Goal: Task Accomplishment & Management: Complete application form

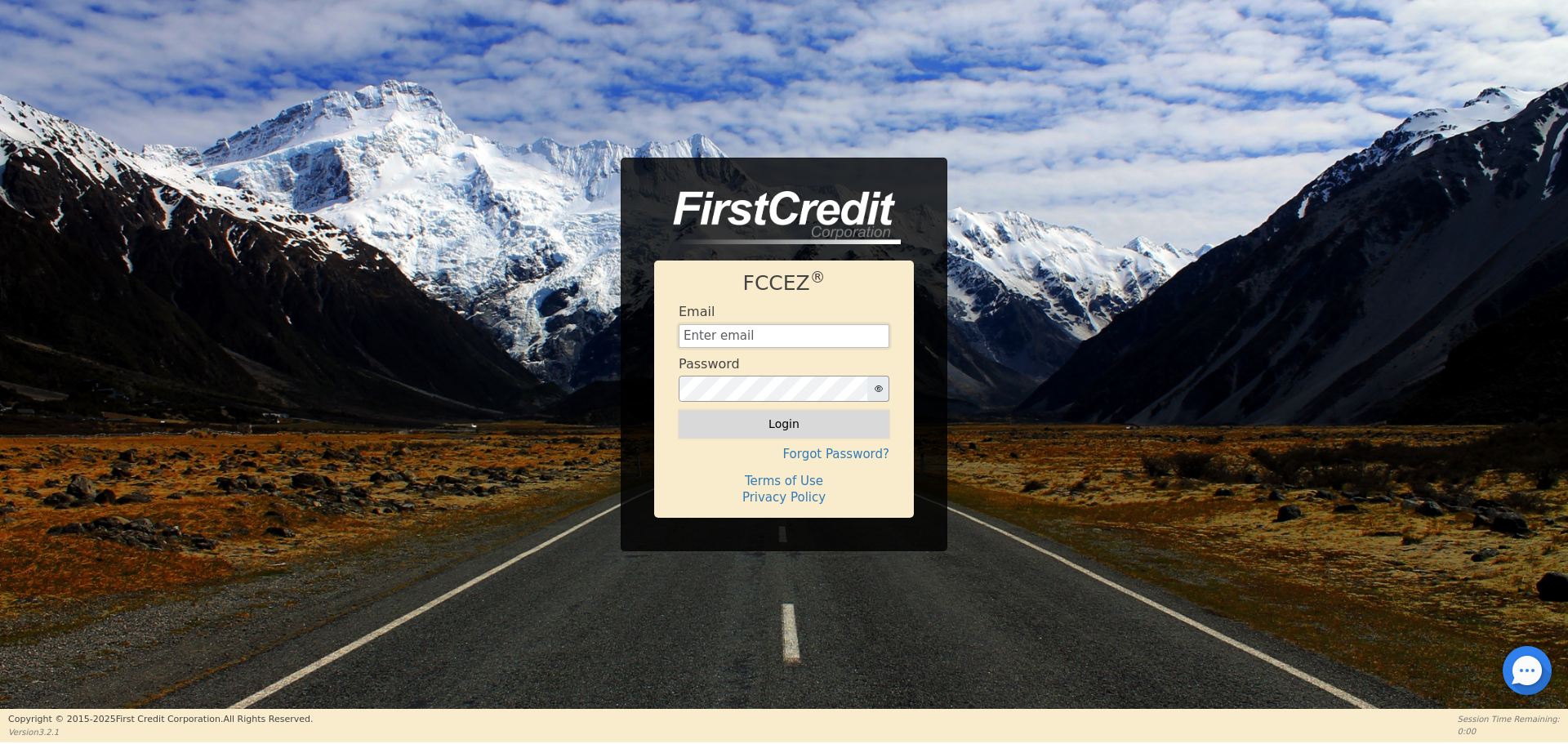
type input "[EMAIL_ADDRESS][DOMAIN_NAME]"
click at [828, 422] on button "Login" at bounding box center [784, 424] width 210 height 28
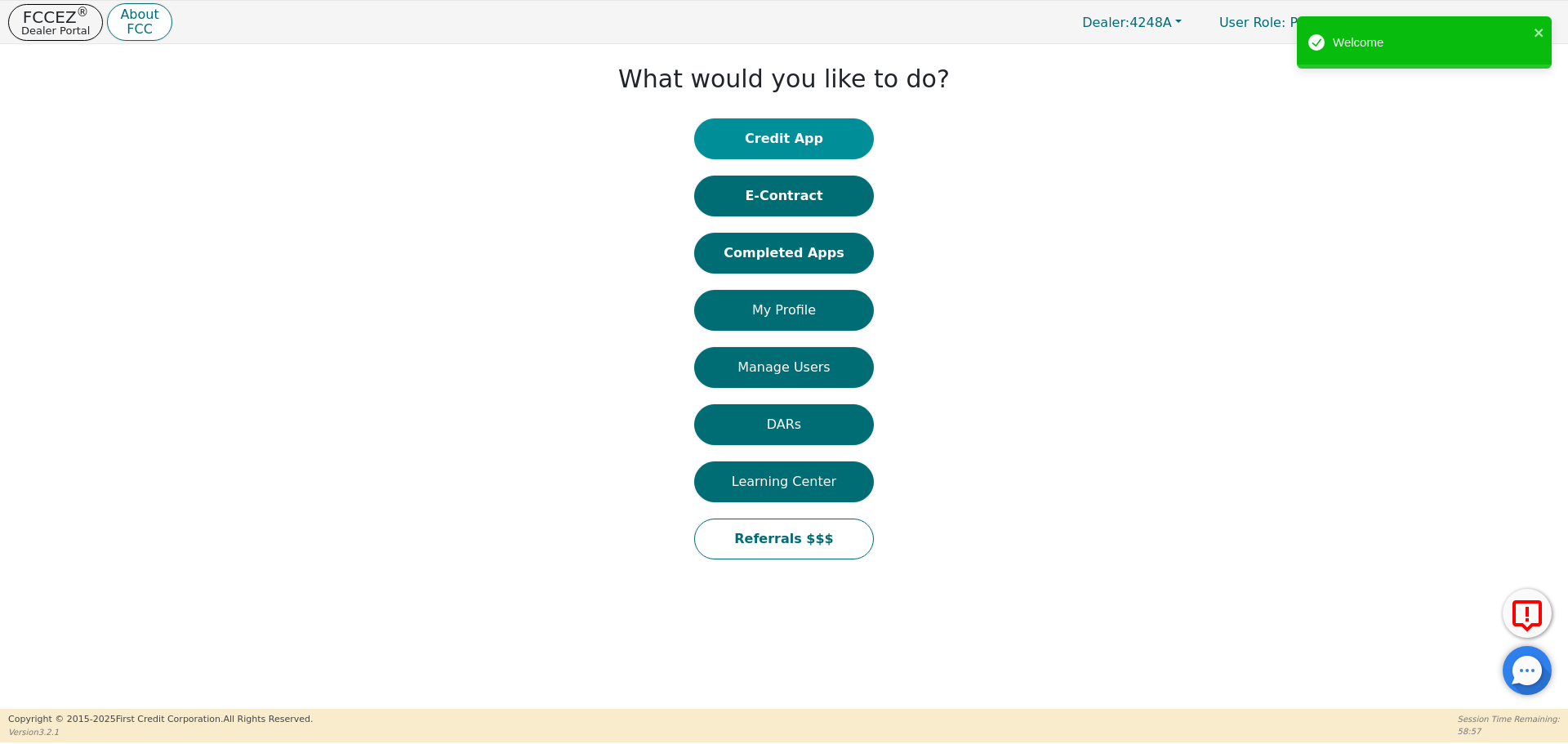
click at [790, 131] on button "Credit App" at bounding box center [784, 138] width 180 height 41
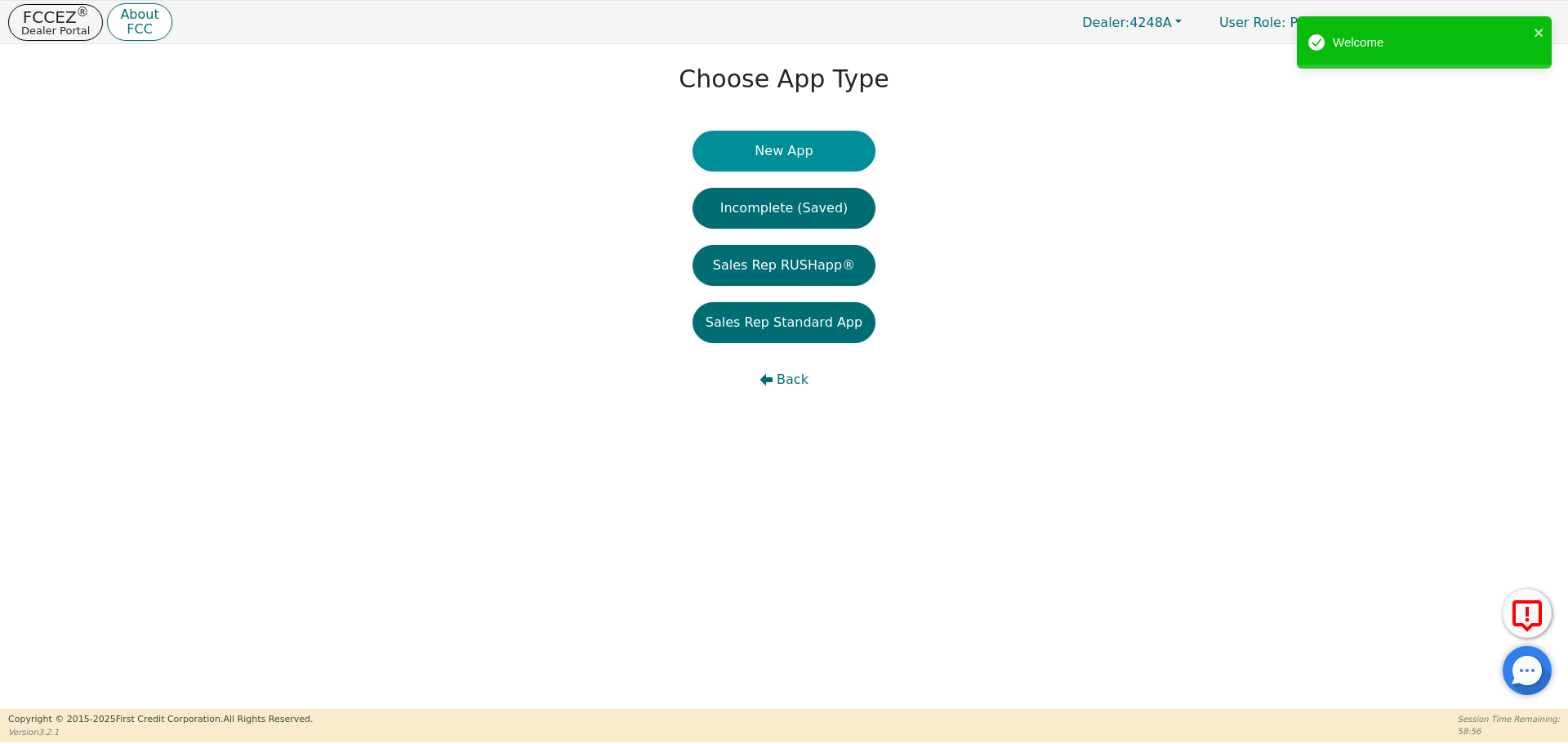
click at [781, 147] on button "New App" at bounding box center [784, 151] width 183 height 41
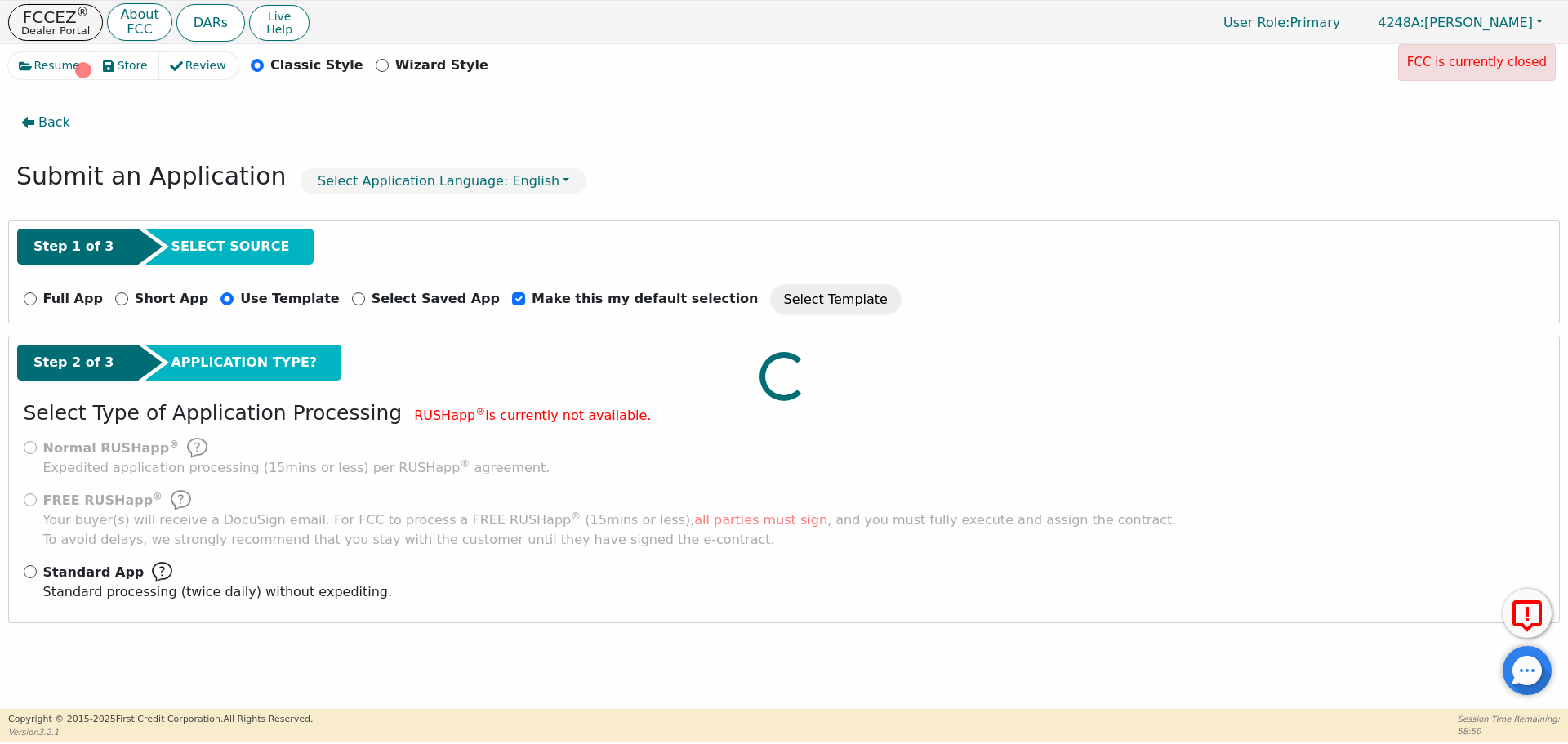
click at [28, 53] on div at bounding box center [784, 53] width 1552 height 0
click at [29, 53] on div at bounding box center [784, 53] width 1552 height 0
click at [29, 569] on input "Standard App Standard processing (twice daily) without expediting." at bounding box center [30, 571] width 13 height 13
radio input "true"
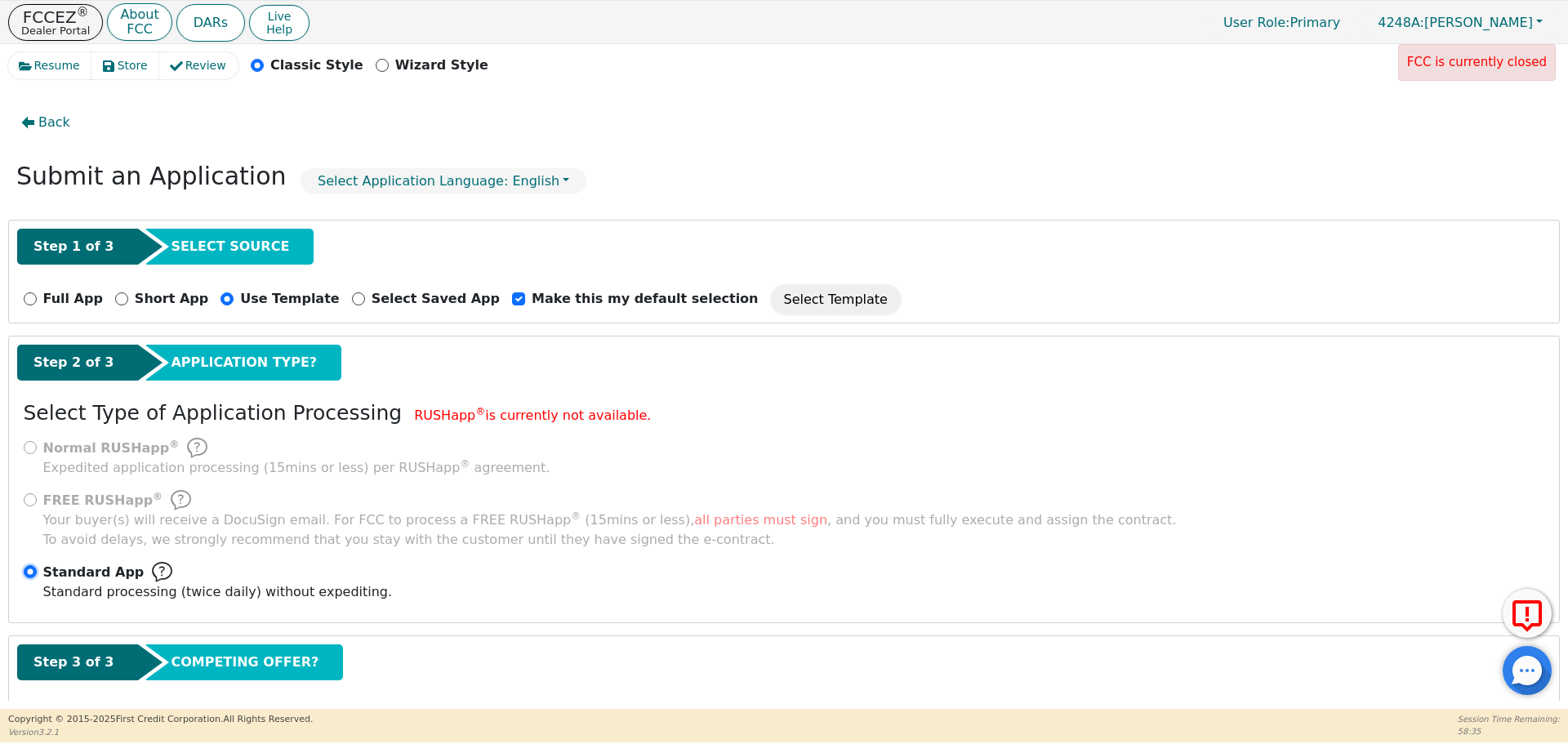
scroll to position [81, 0]
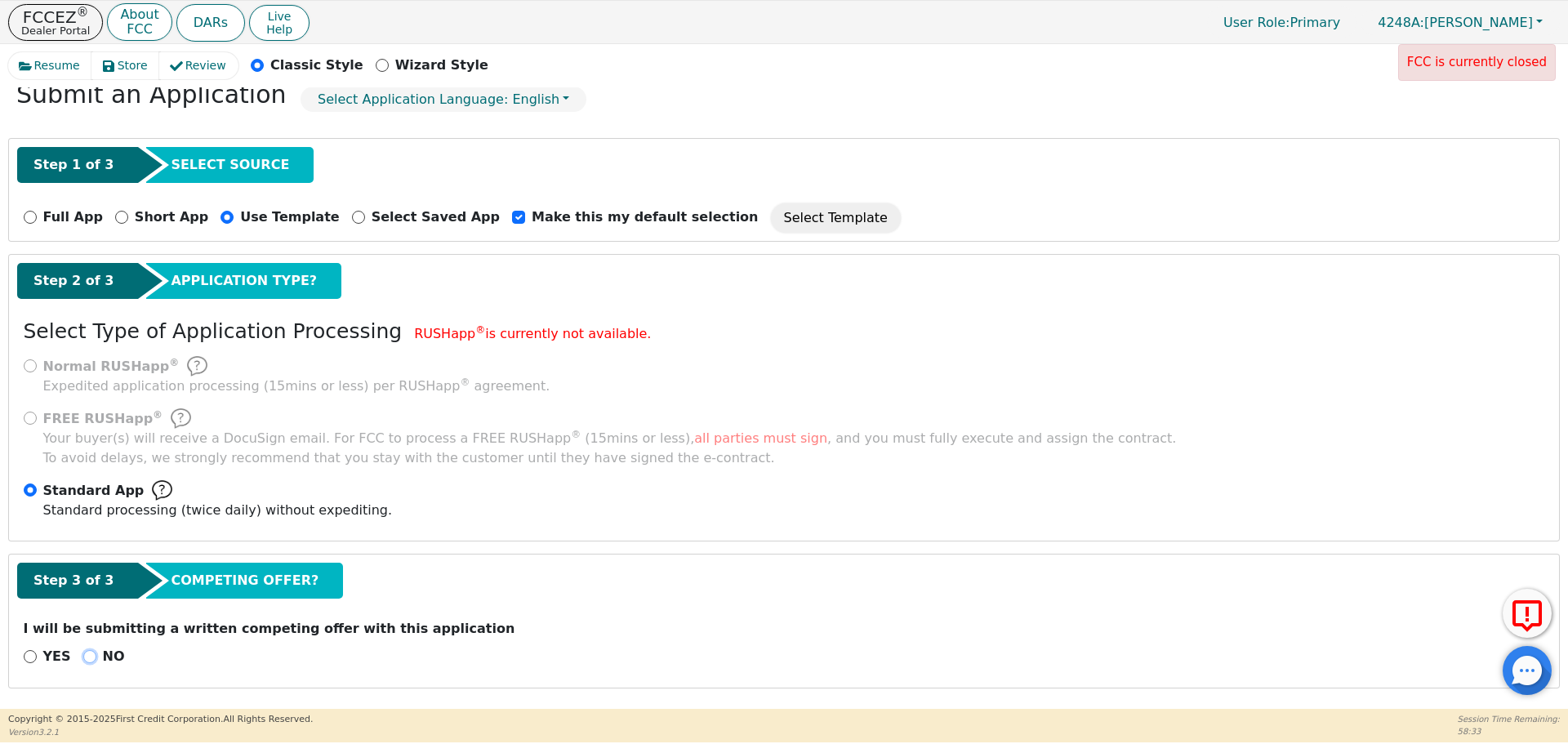
click at [84, 654] on input "NO" at bounding box center [89, 656] width 13 height 13
radio input "true"
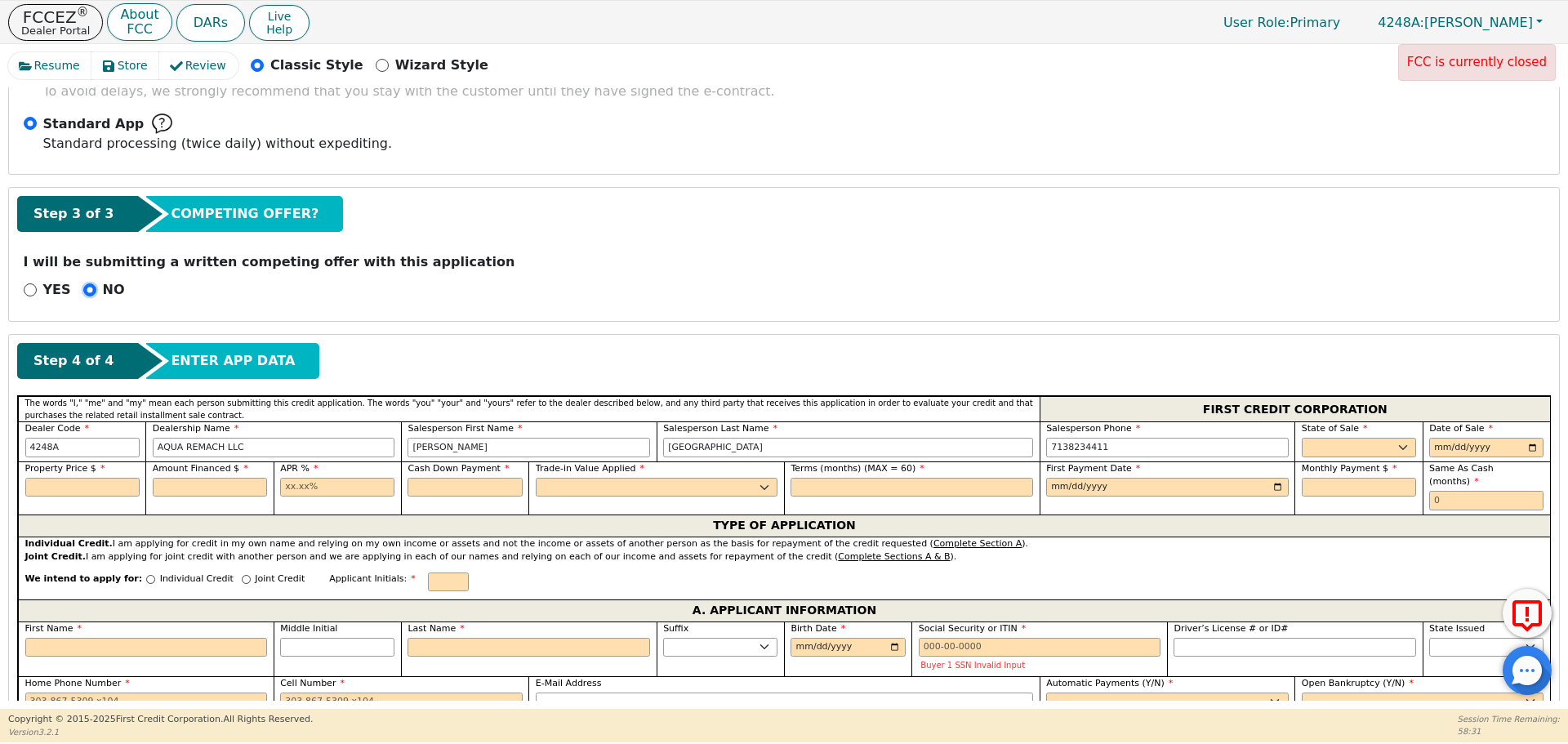
scroll to position [455, 0]
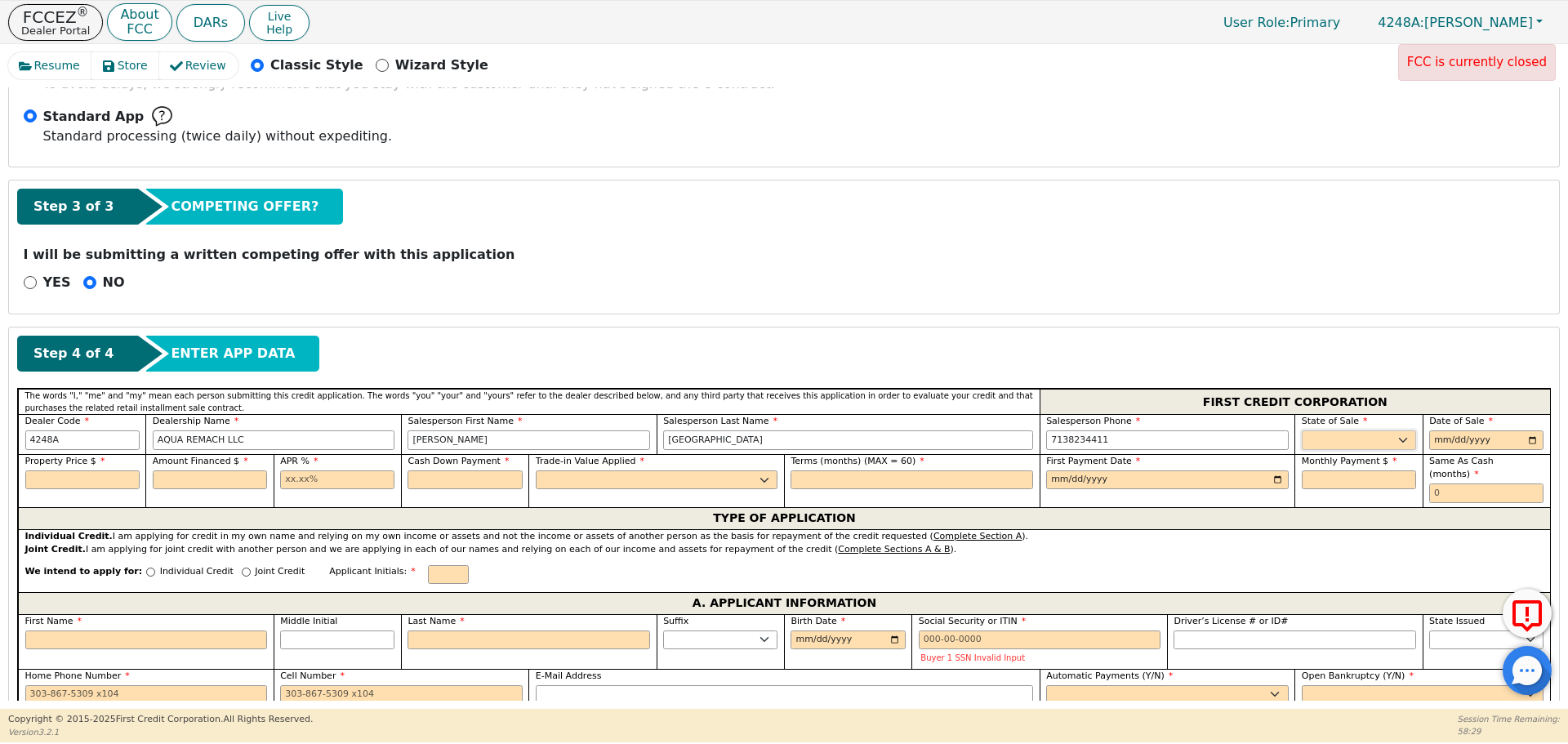
click at [1327, 446] on select "AK AL AR AZ CA CO CT DC DE FL [GEOGRAPHIC_DATA] HI IA ID IL IN KS [GEOGRAPHIC_D…" at bounding box center [1359, 440] width 114 height 20
select select "[GEOGRAPHIC_DATA]"
click at [1302, 431] on select "AK AL AR AZ CA CO CT DC DE FL [GEOGRAPHIC_DATA] HI IA ID IL IN KS [GEOGRAPHIC_D…" at bounding box center [1359, 440] width 114 height 20
type input "[DATE]"
type input "8500.00"
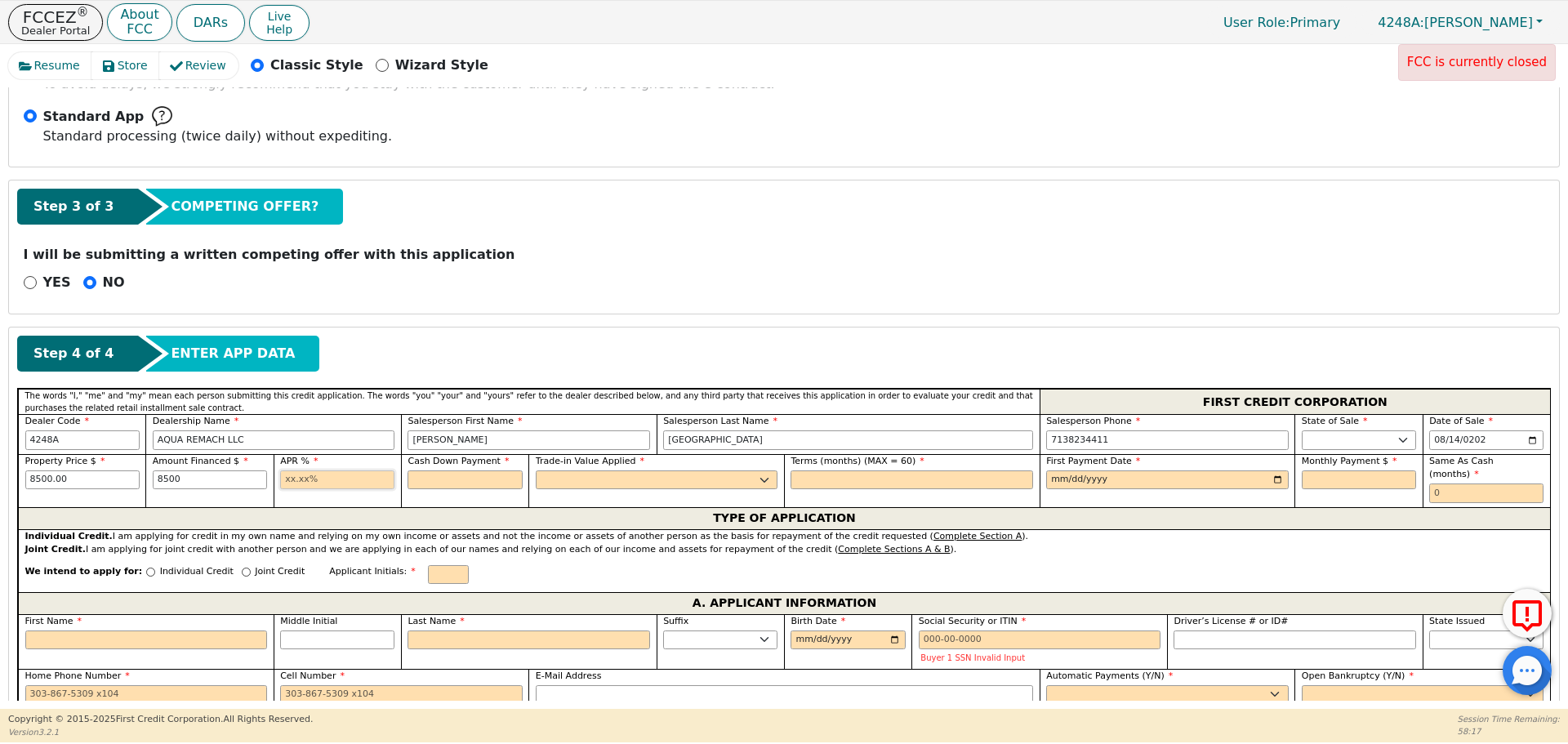
type input "8500.00"
type input "17.99"
type input "0.00"
select select "n"
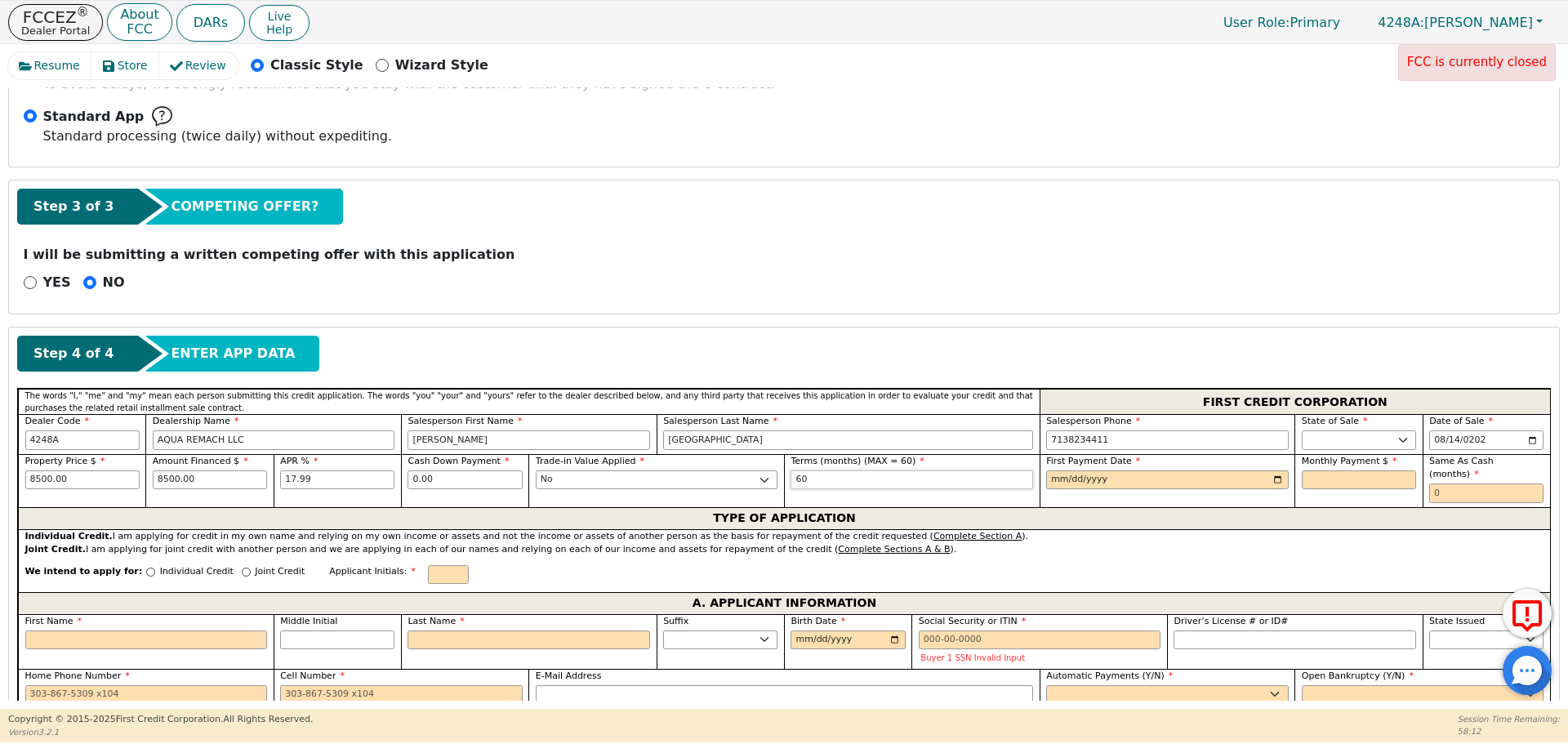
type input "60"
type input "[DATE]"
click at [1050, 483] on input "[DATE]" at bounding box center [1167, 480] width 242 height 20
type input "[DATE]"
type input "215.80"
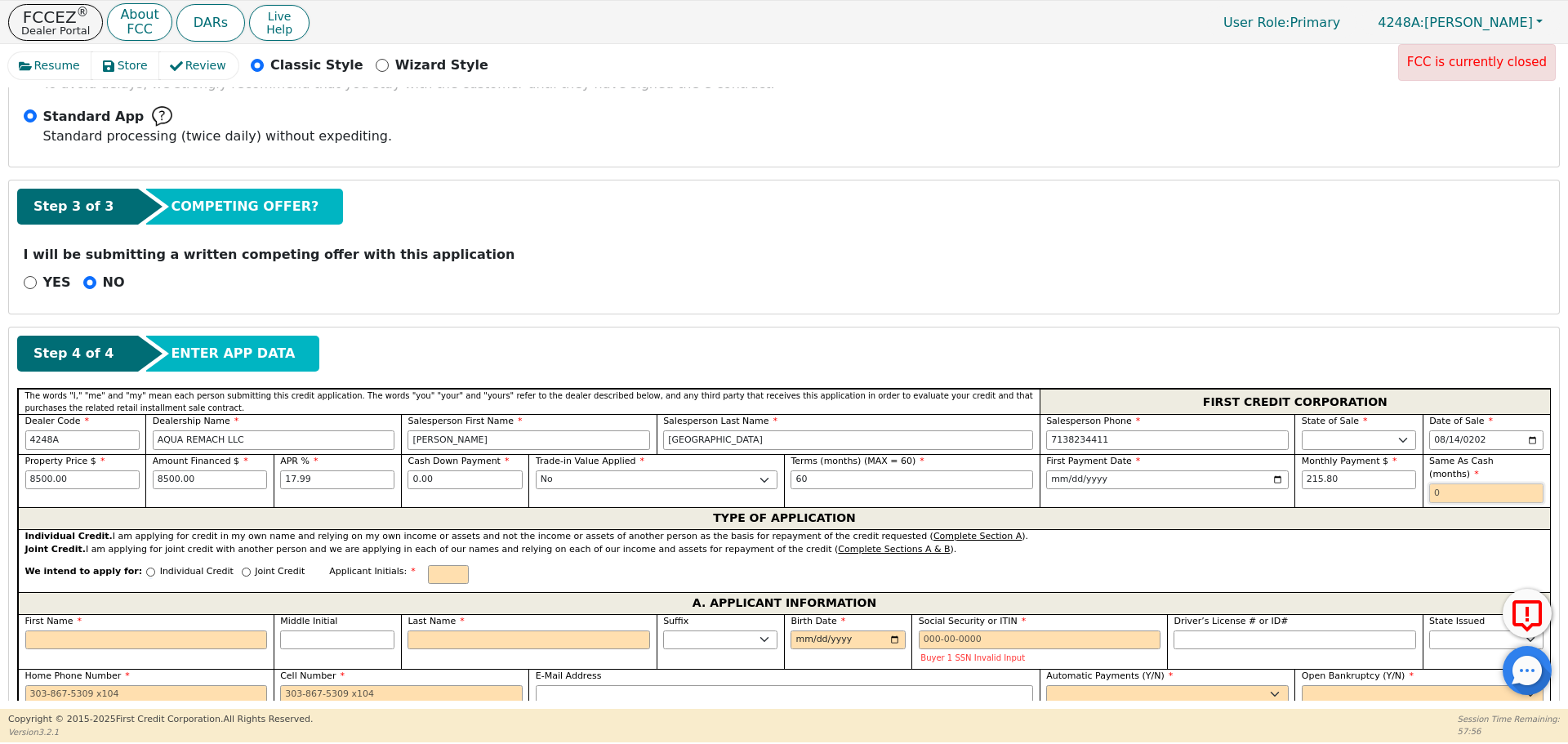
click at [1470, 483] on input "text" at bounding box center [1486, 493] width 114 height 20
type input "0"
click at [146, 567] on input "Individual Credit" at bounding box center [150, 571] width 9 height 9
radio input "true"
click at [156, 630] on input "First Name" at bounding box center [147, 640] width 242 height 20
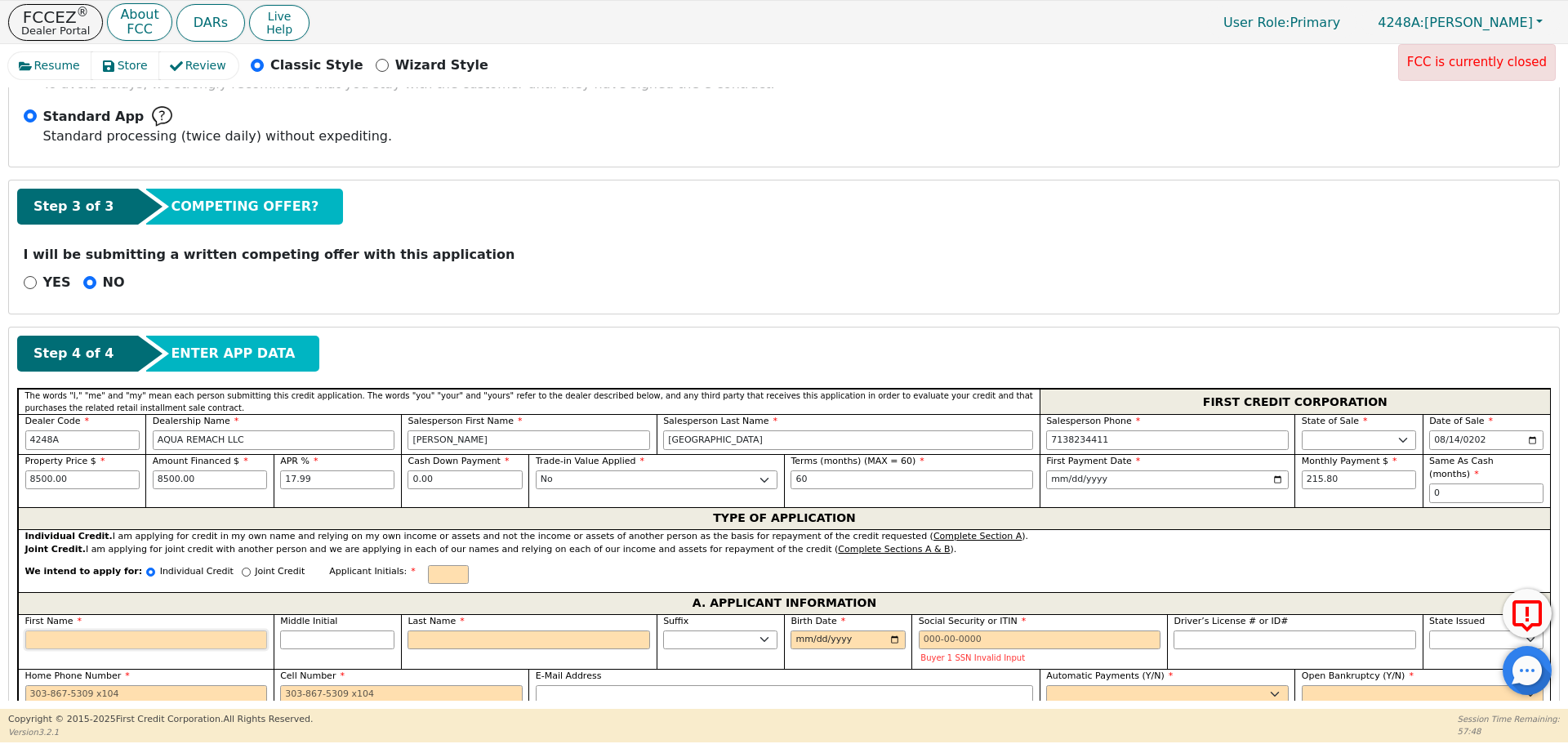
type input "J"
type input "[PERSON_NAME]"
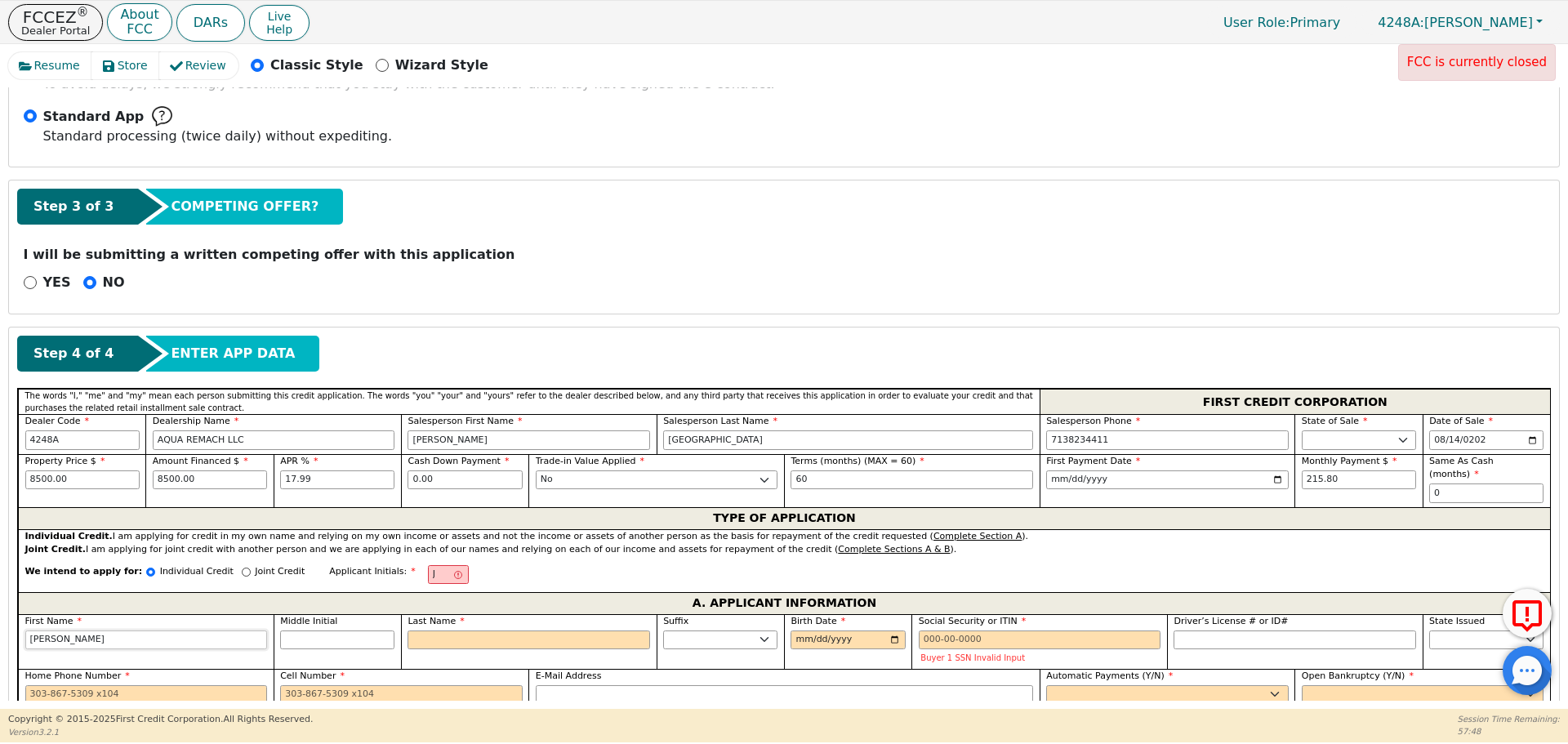
type input "[PERSON_NAME]"
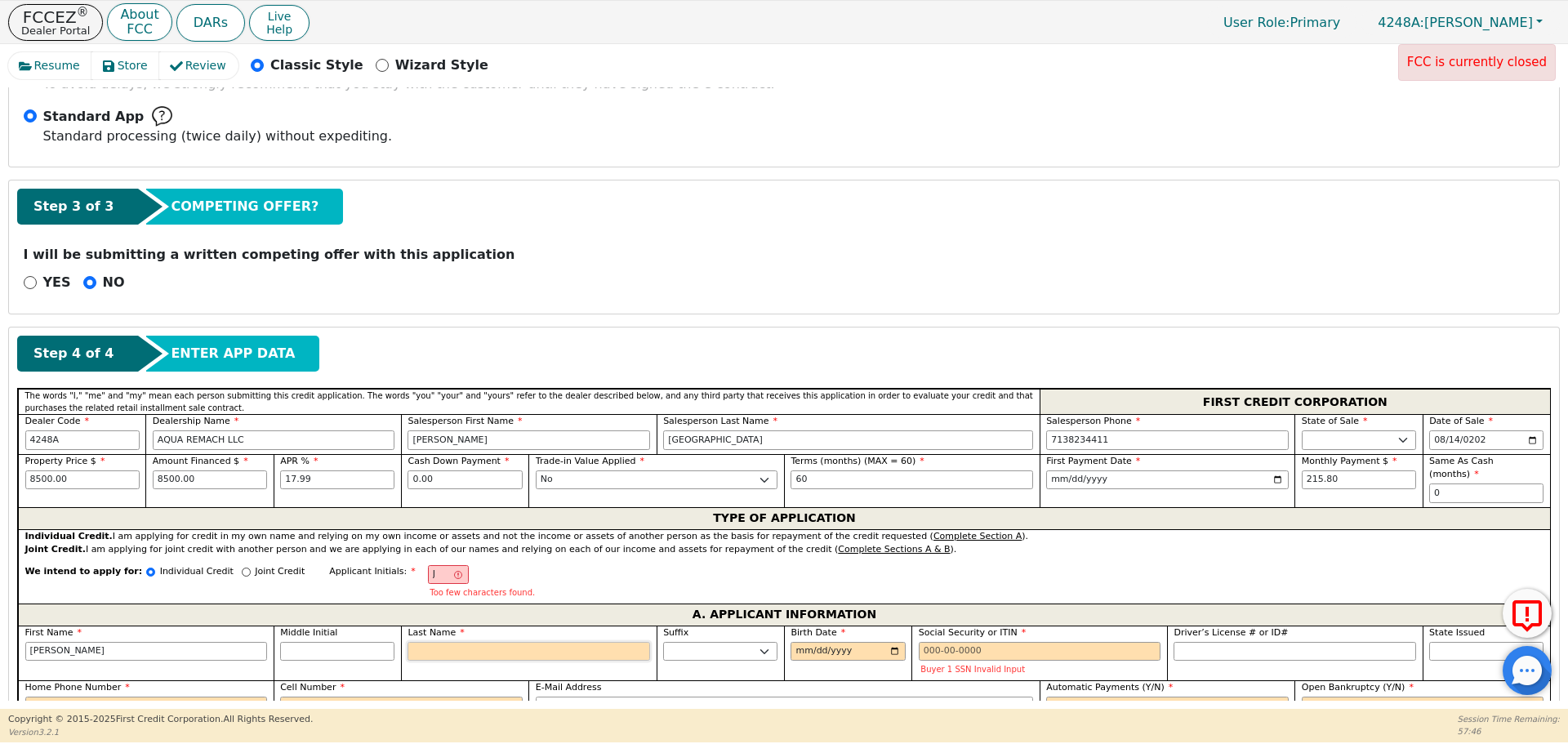
type input "C"
type input "JC"
type input "[PERSON_NAME]"
type input "Can"
type input "[PERSON_NAME]"
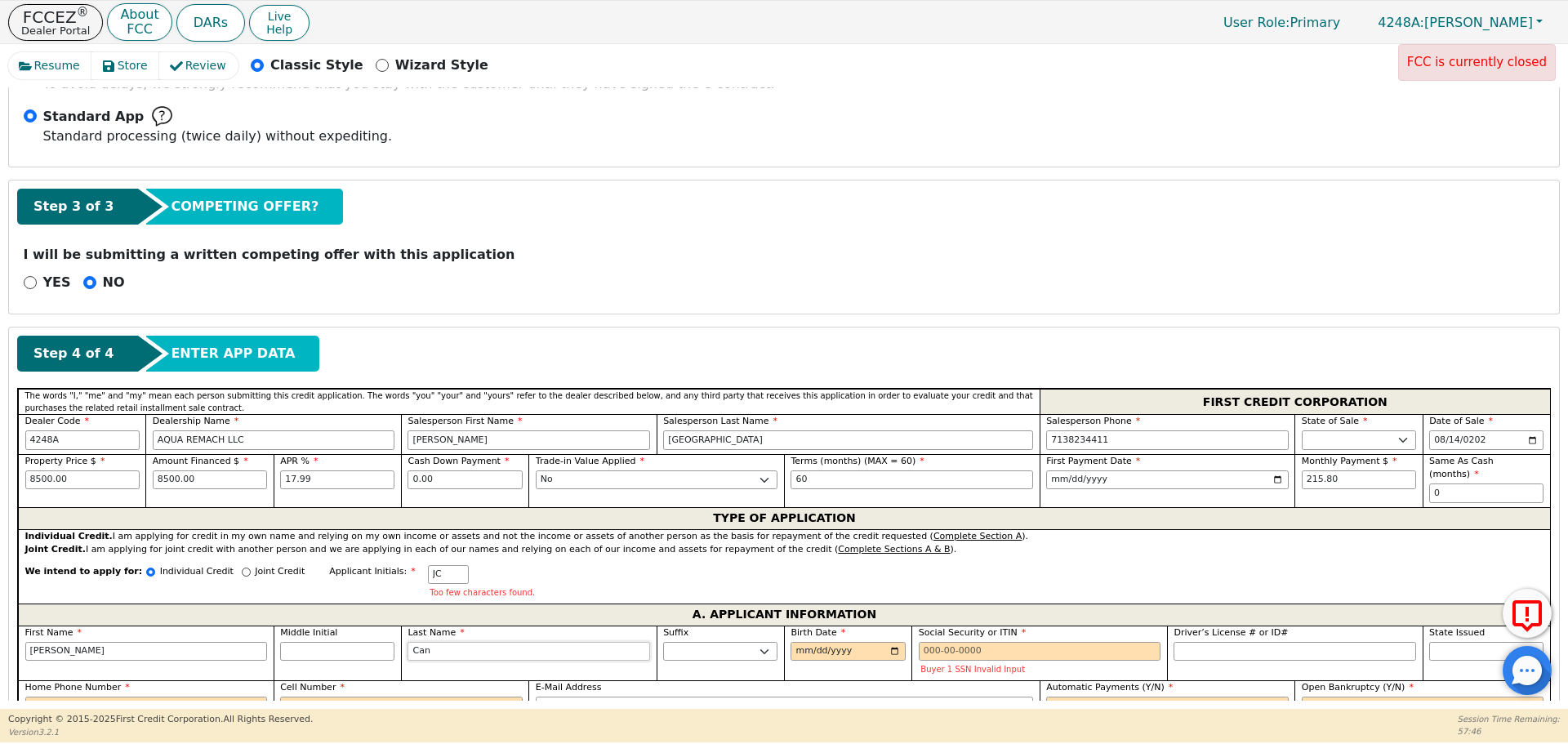
type input "Cand"
type input "[PERSON_NAME]"
type input "Candela"
type input "[PERSON_NAME]"
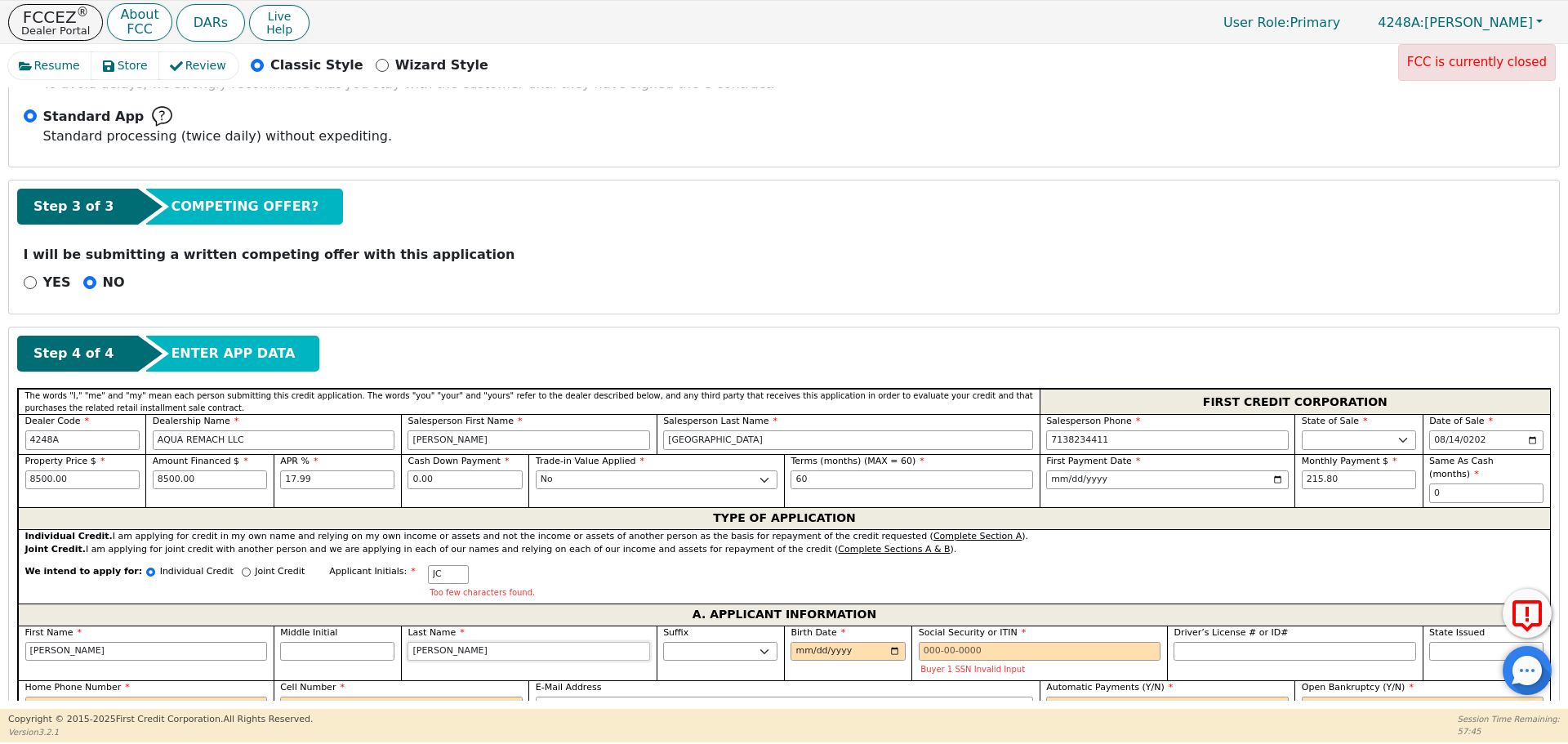
type input "[PERSON_NAME]"
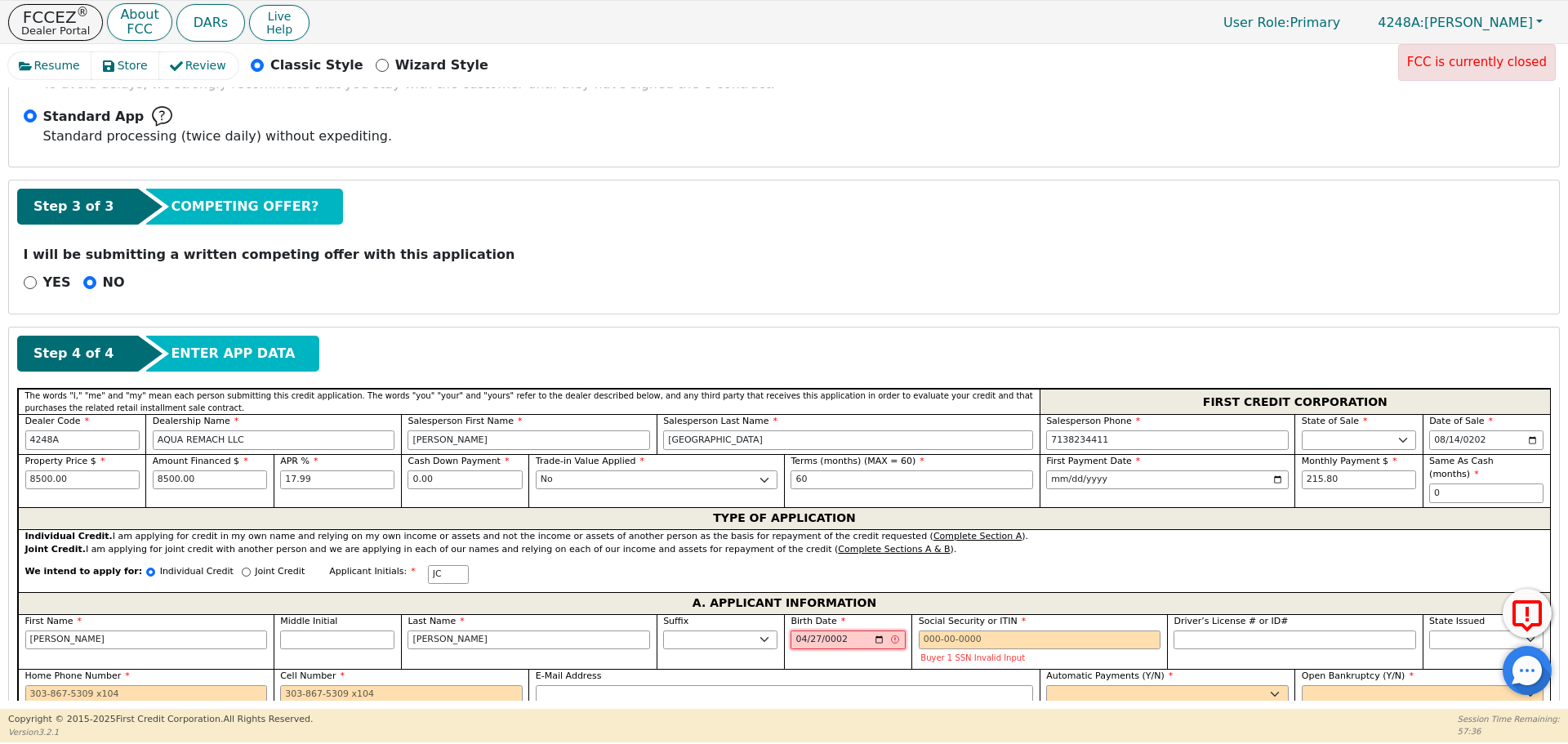
type input "0020-04-27"
type input "[DATE]"
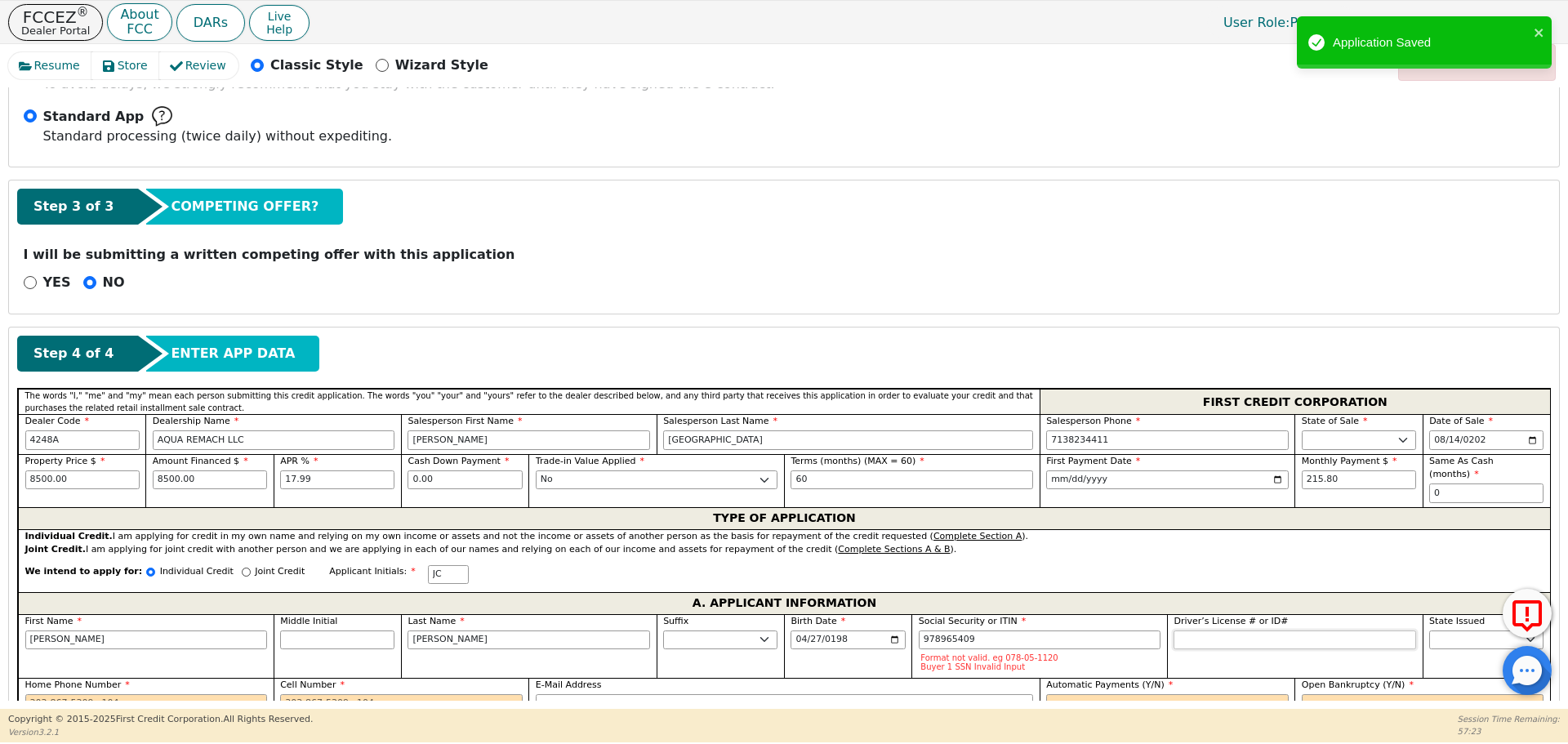
type input "***-**-5409"
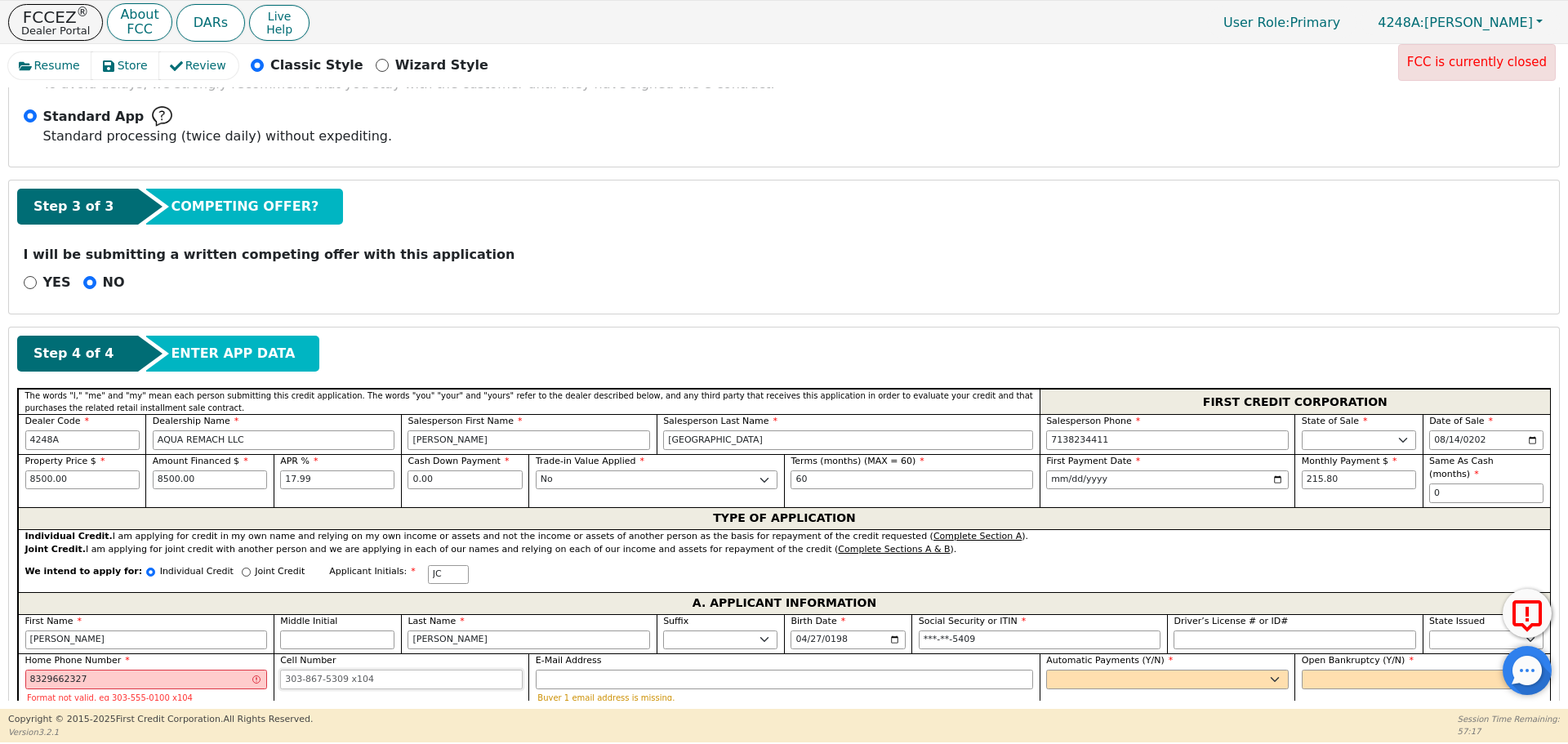
type input "[PHONE_NUMBER]"
select select "y"
type input "[PERSON_NAME]"
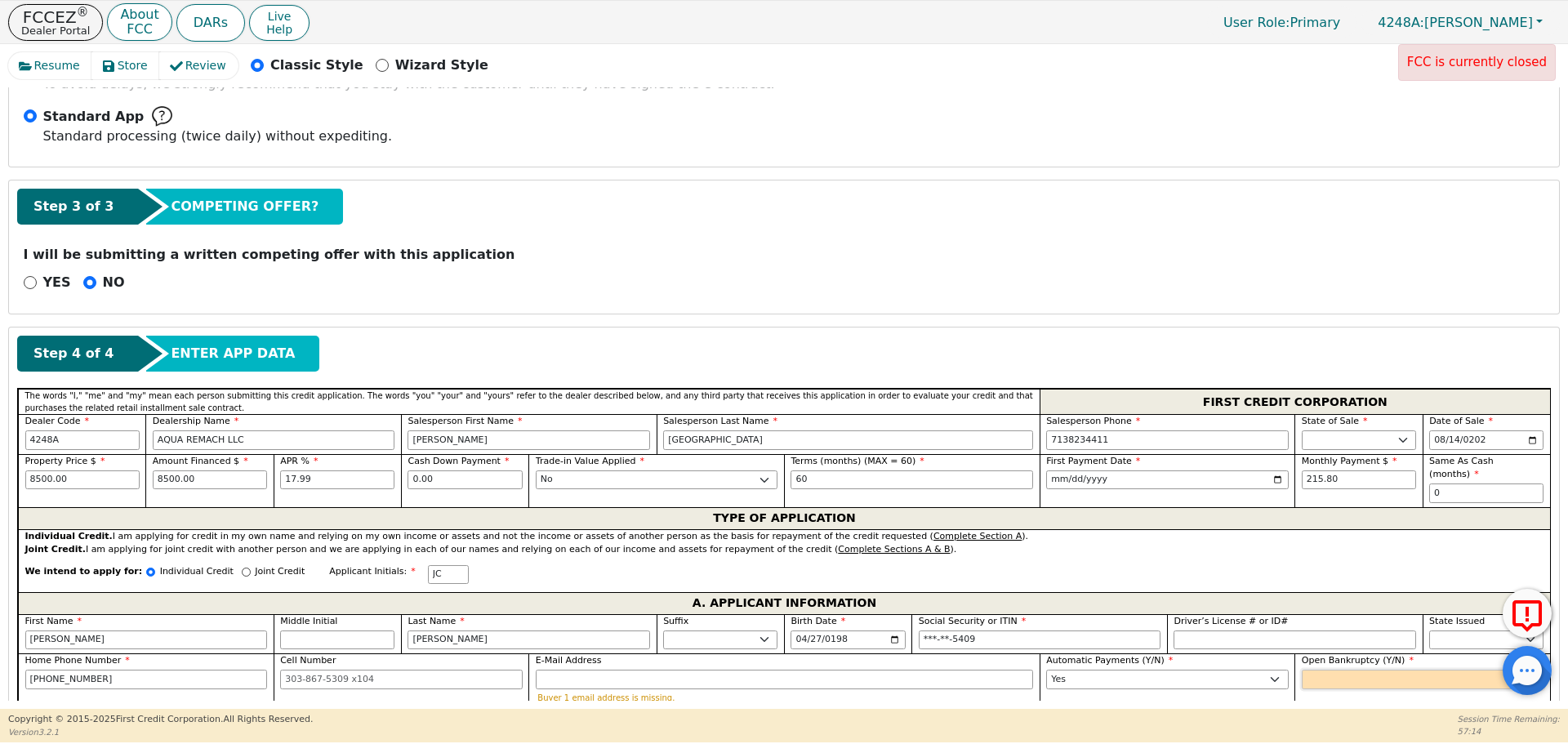
select select "n"
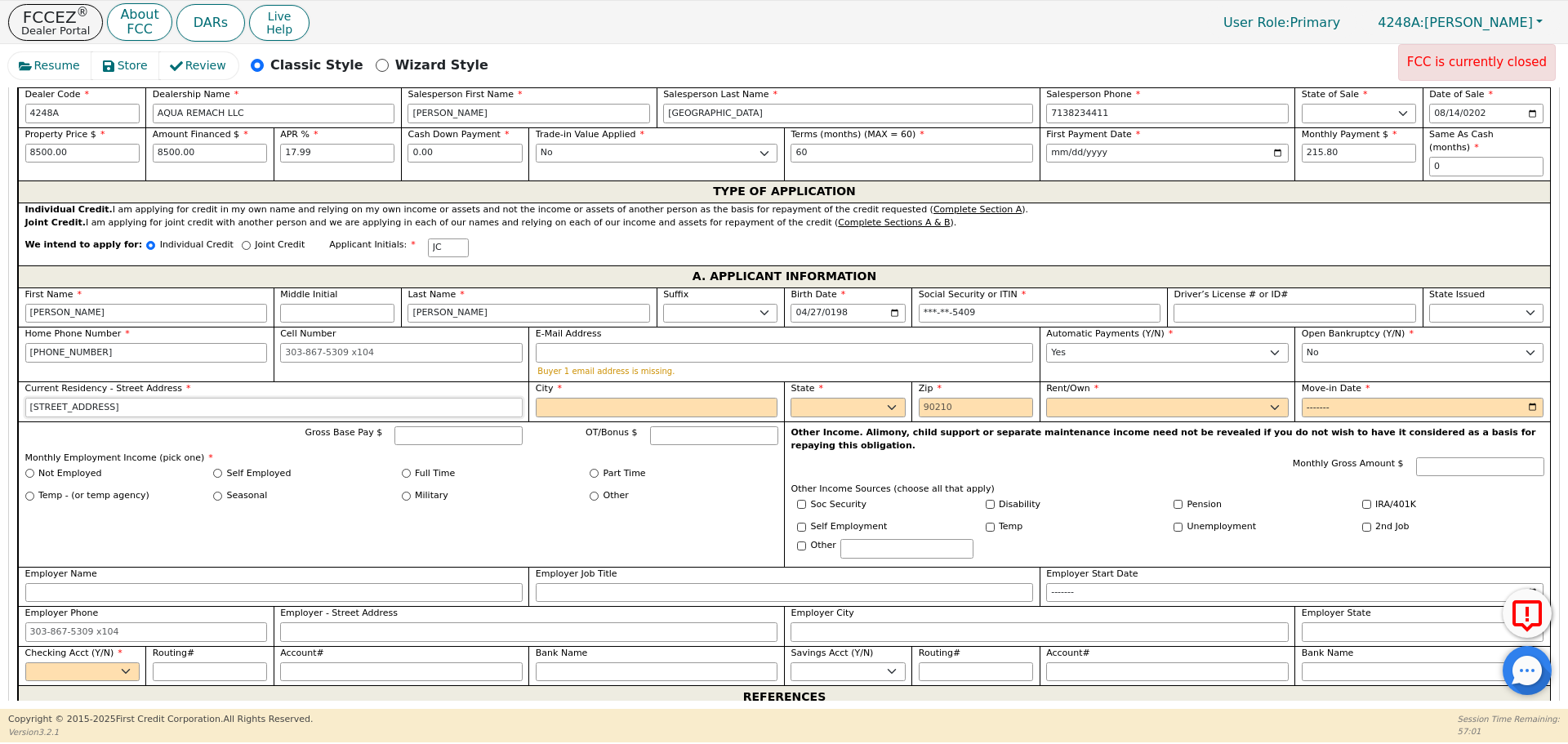
type input "[STREET_ADDRESS]"
type input "[GEOGRAPHIC_DATA]"
select select "[GEOGRAPHIC_DATA]"
type input "77327"
select select "Own"
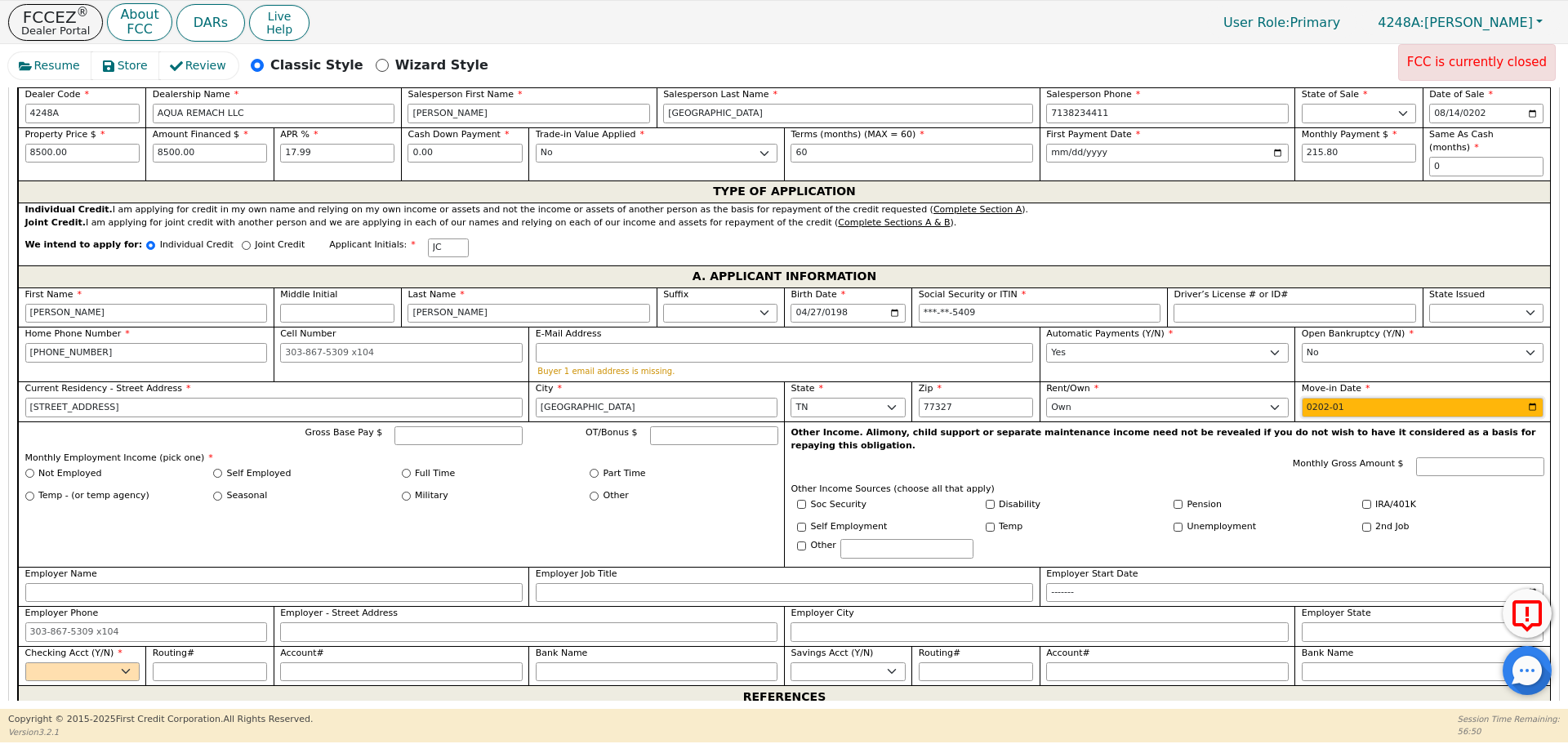
type input "2024-01"
type input "6000"
click at [407, 468] on input "Full Time" at bounding box center [406, 472] width 9 height 9
radio input "true"
type input "6000.00"
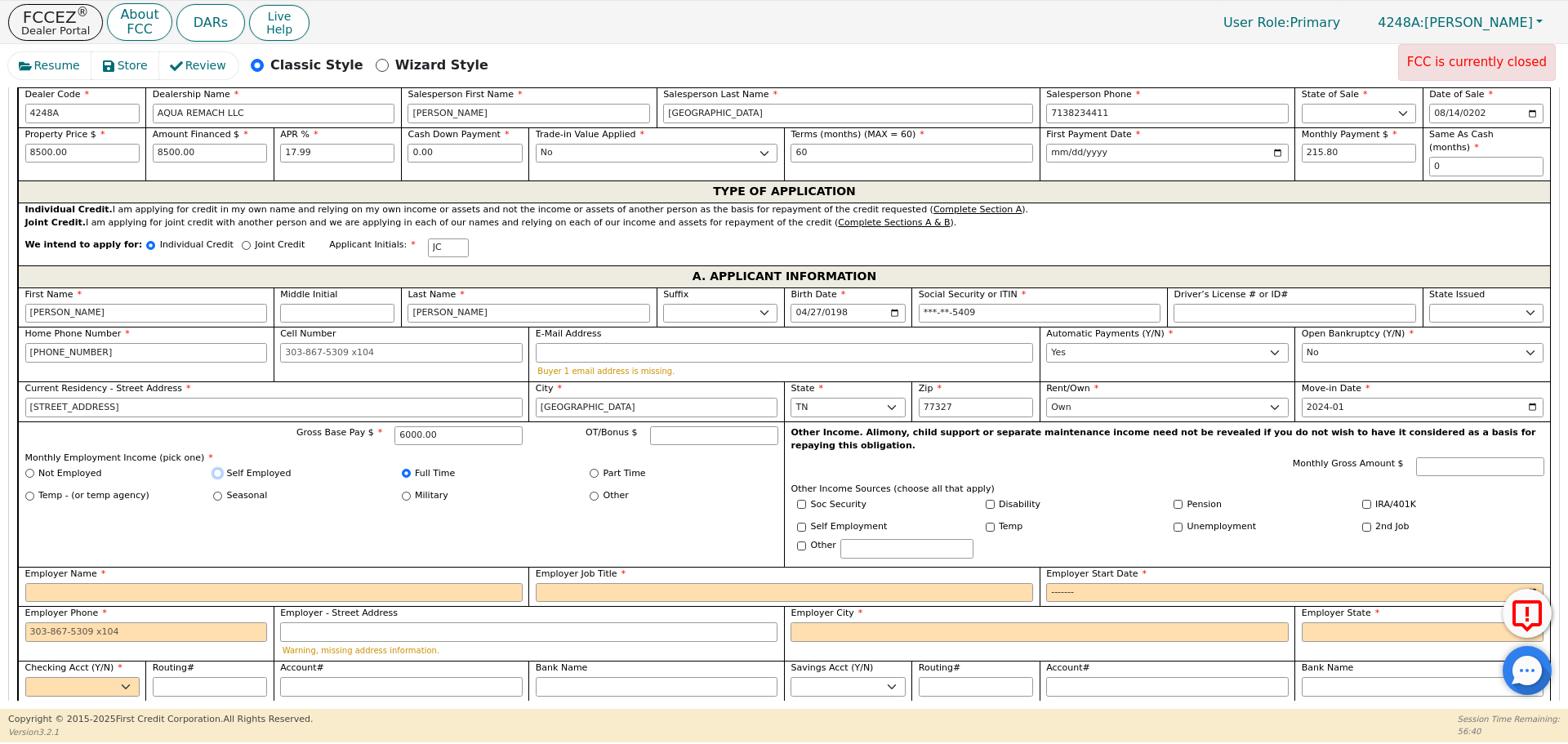
click at [216, 468] on input "Self Employed" at bounding box center [217, 472] width 9 height 9
radio input "true"
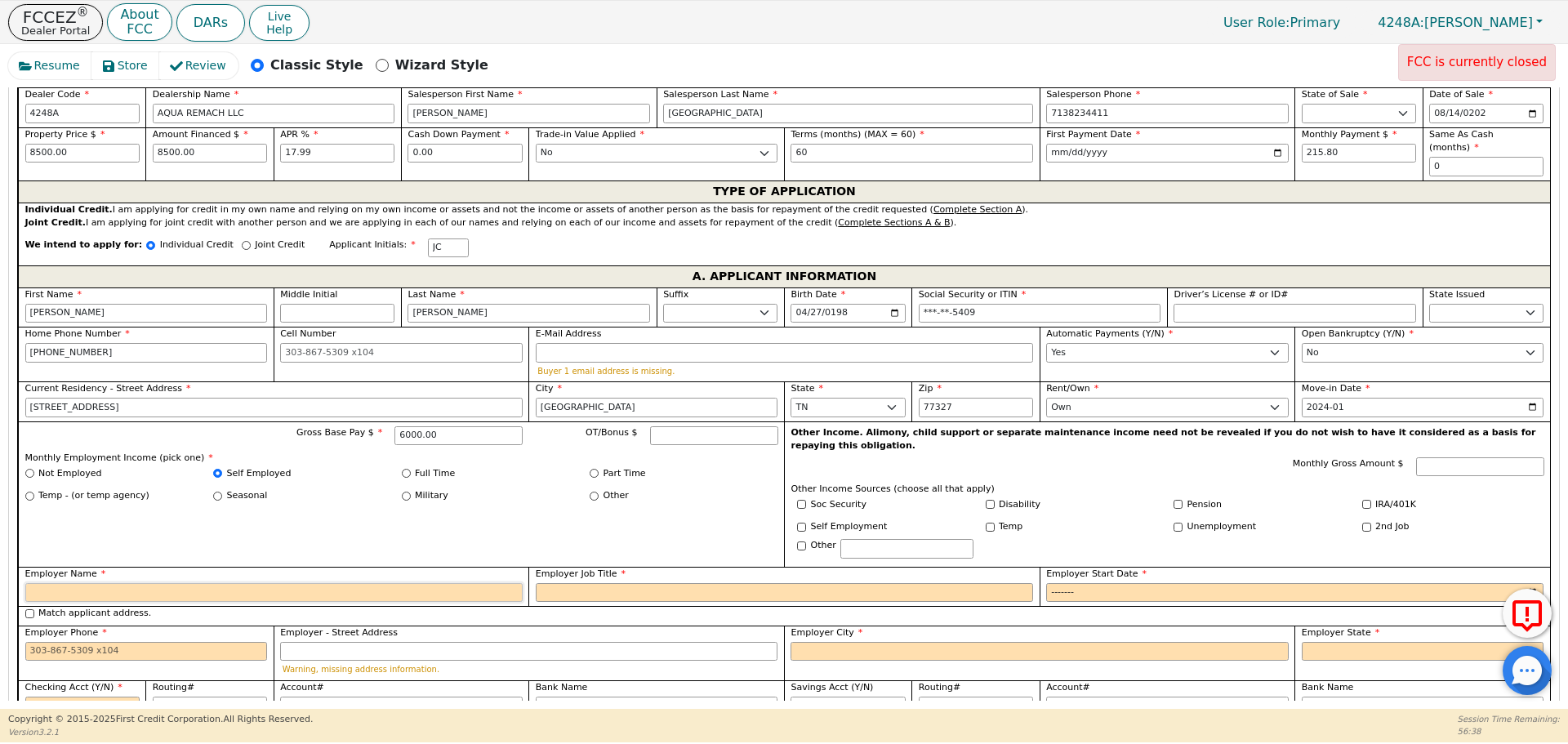
click at [302, 583] on input "Employer Name" at bounding box center [274, 593] width 497 height 20
type input "Self Employed"
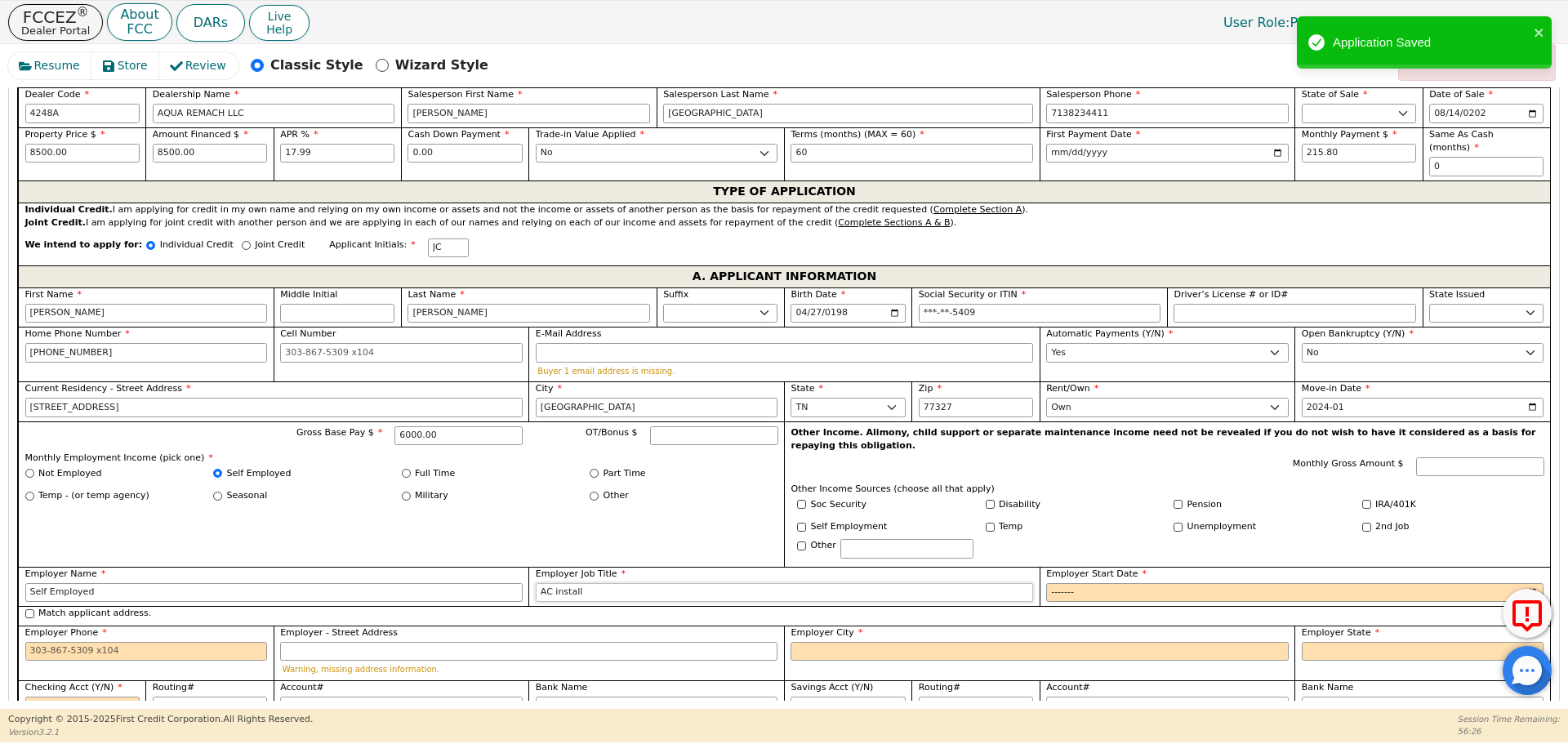
type input "AC install"
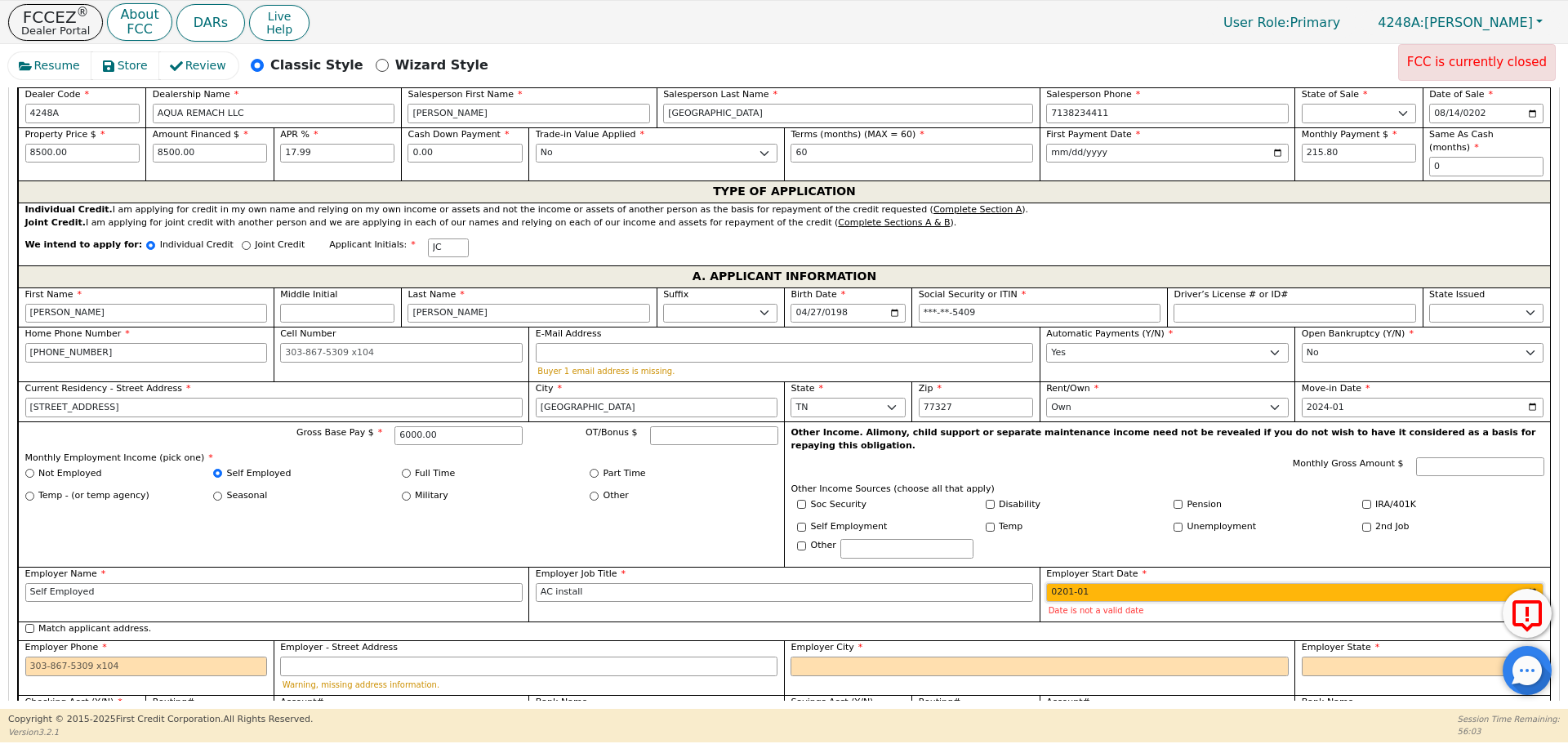
type input "2016-01"
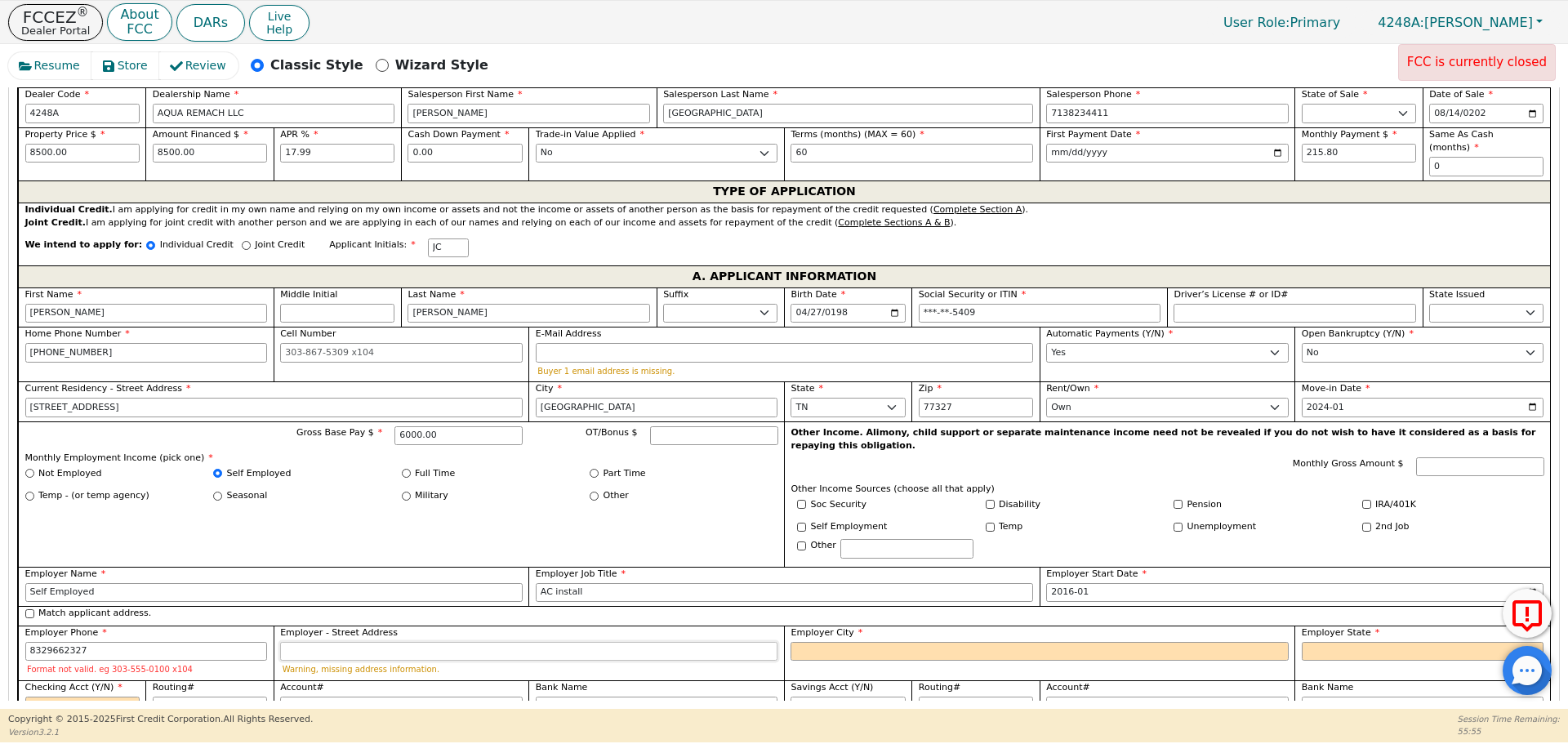
type input "[PHONE_NUMBER]"
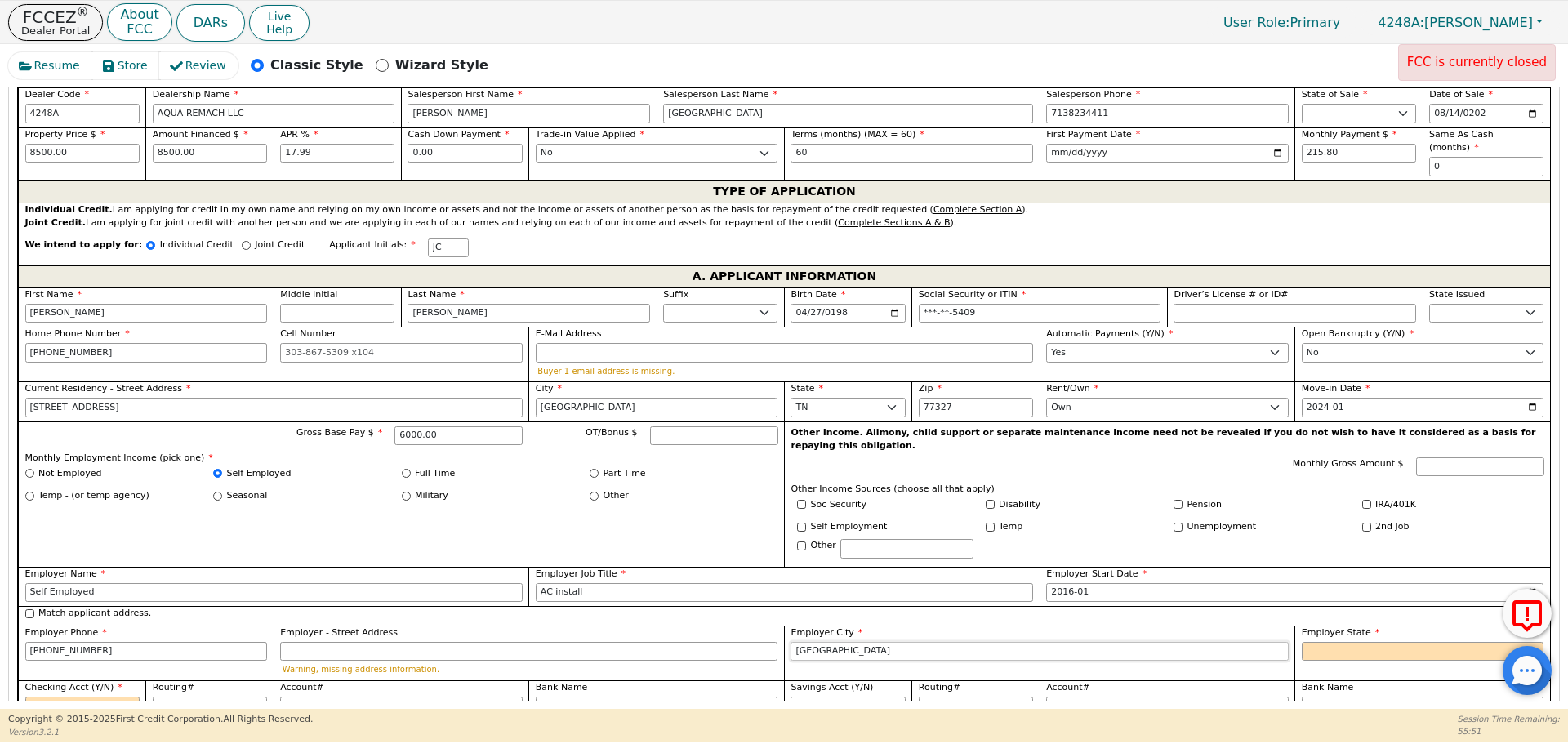
type input "[GEOGRAPHIC_DATA]"
select select "[GEOGRAPHIC_DATA]"
select select "y"
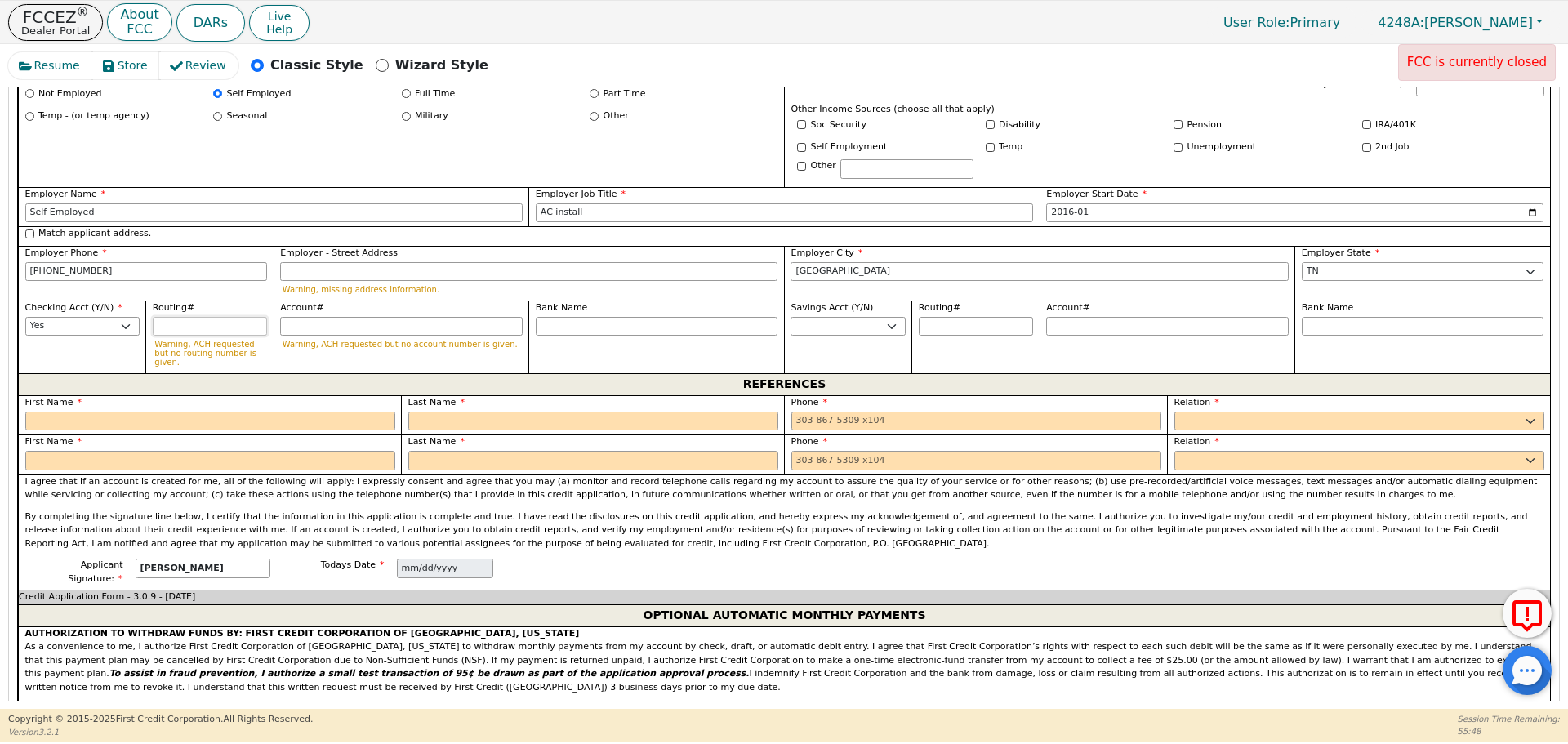
scroll to position [1173, 0]
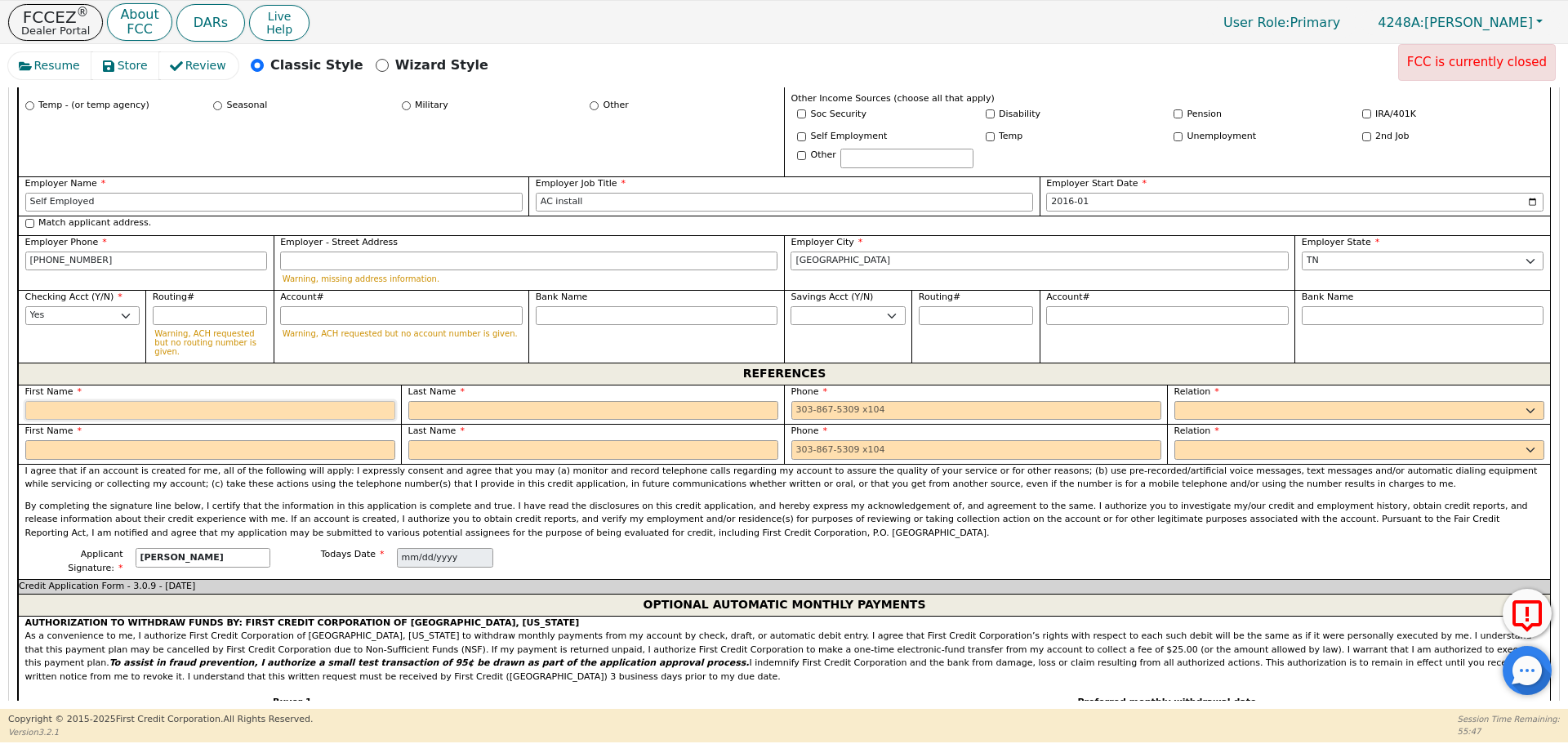
click at [217, 401] on input "text" at bounding box center [210, 411] width 370 height 20
type input "[PERSON_NAME]"
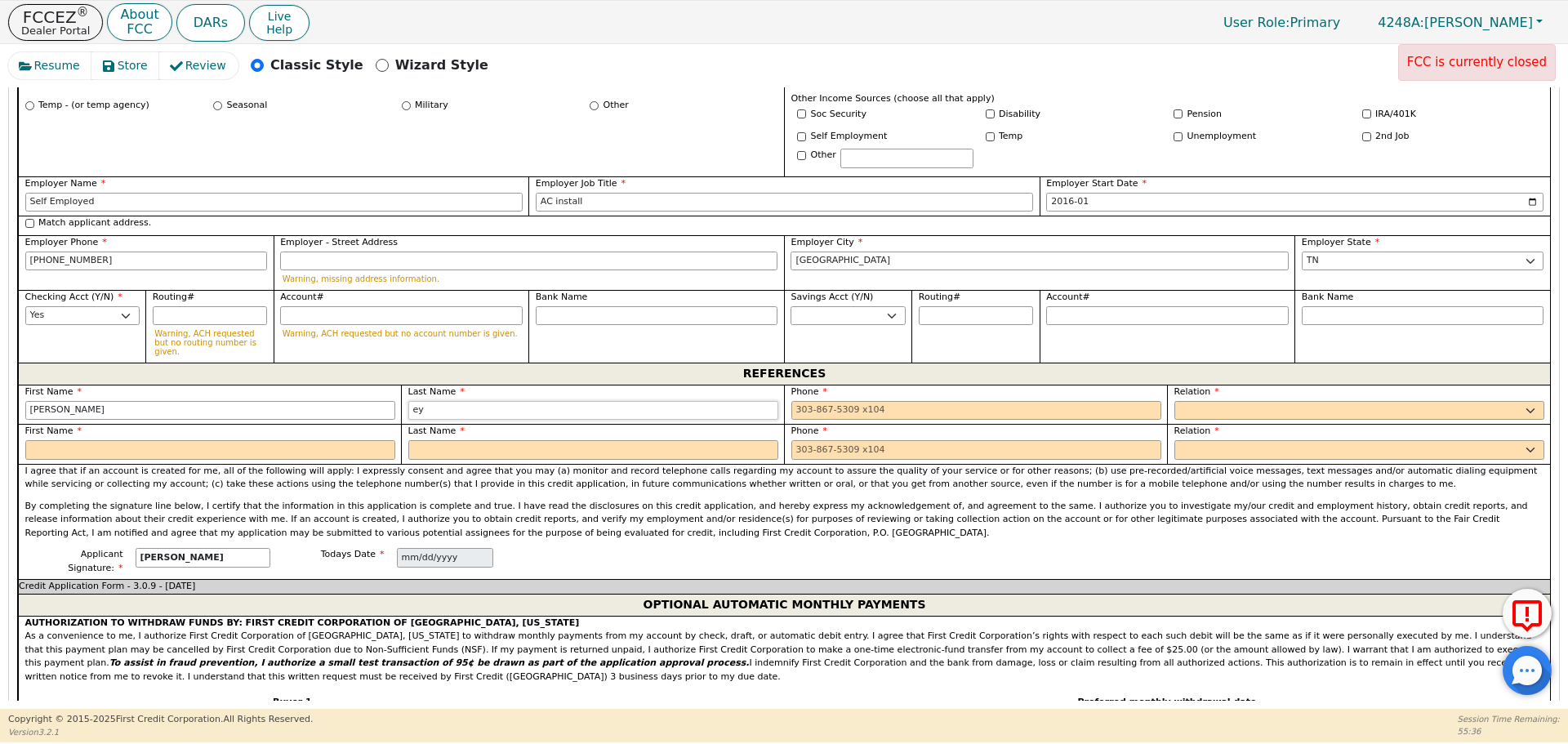
type input "e"
type input "[PERSON_NAME]"
type input "[PHONE_NUMBER]"
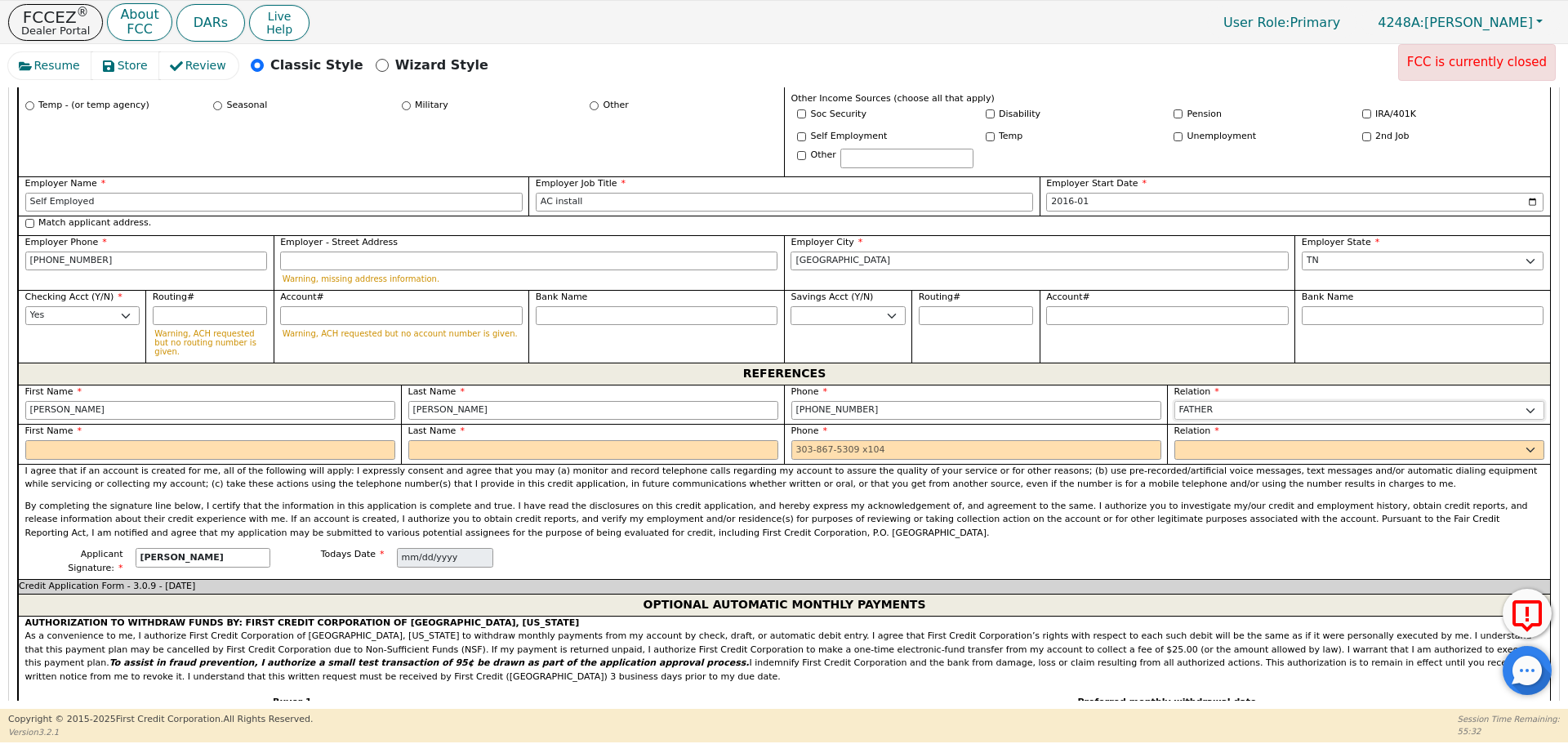
select select "FRIEND"
click at [95, 440] on input "text" at bounding box center [210, 450] width 370 height 20
type input "[PERSON_NAME]"
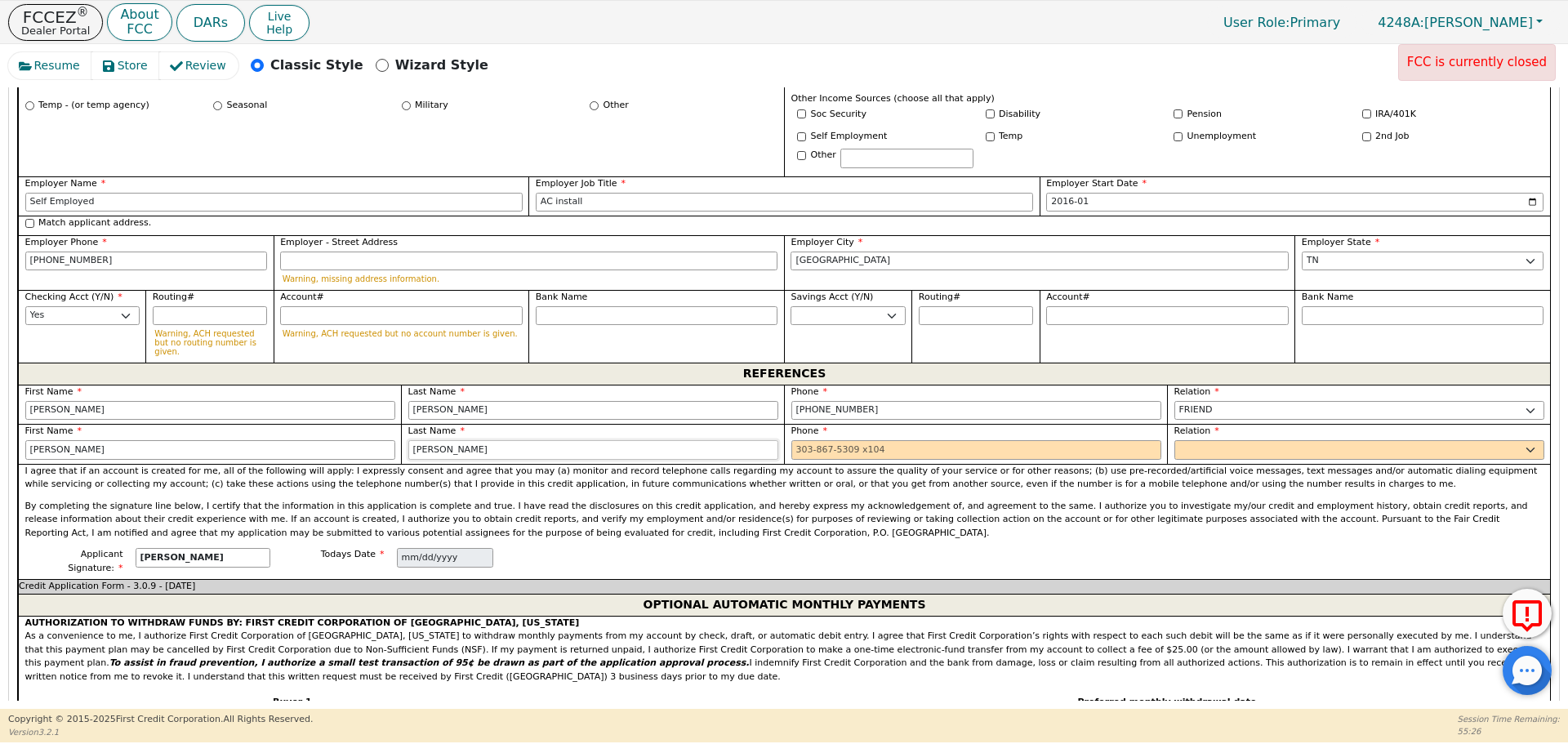
type input "[PERSON_NAME]"
type input "71379428"
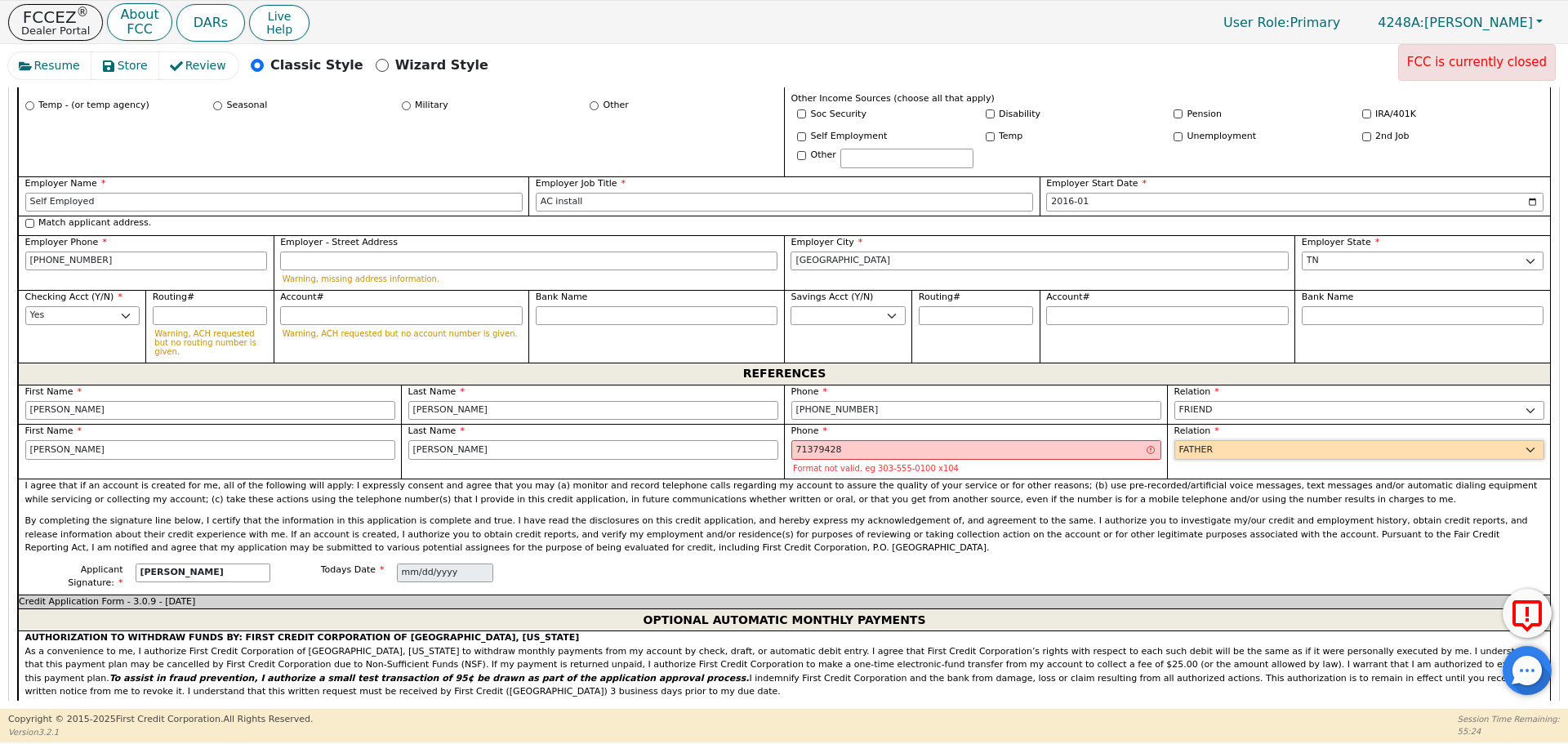
select select "FRIEND"
click at [822, 440] on input "71379428" at bounding box center [976, 450] width 370 height 20
click at [823, 440] on input "713794428" at bounding box center [976, 450] width 370 height 20
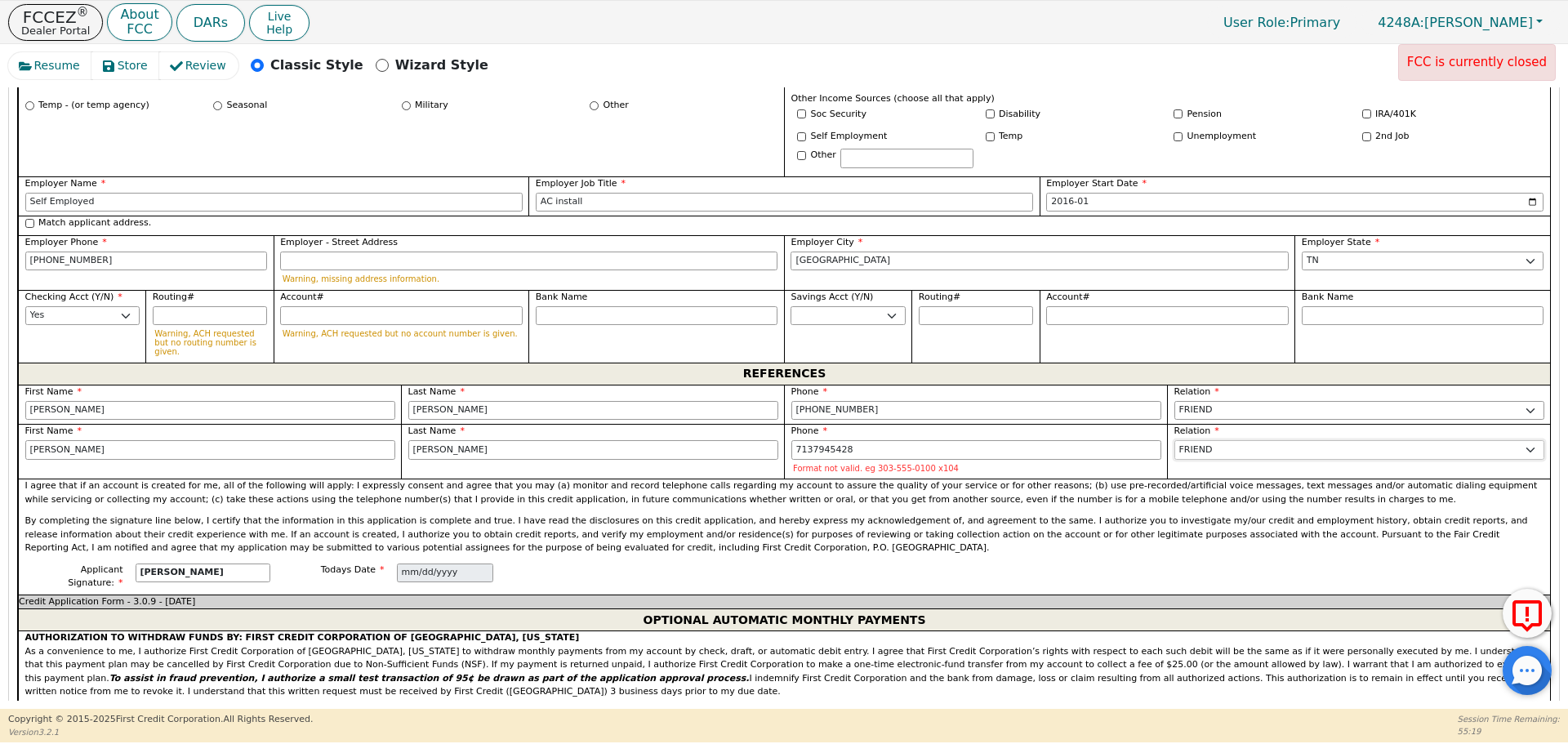
type input "[PHONE_NUMBER]"
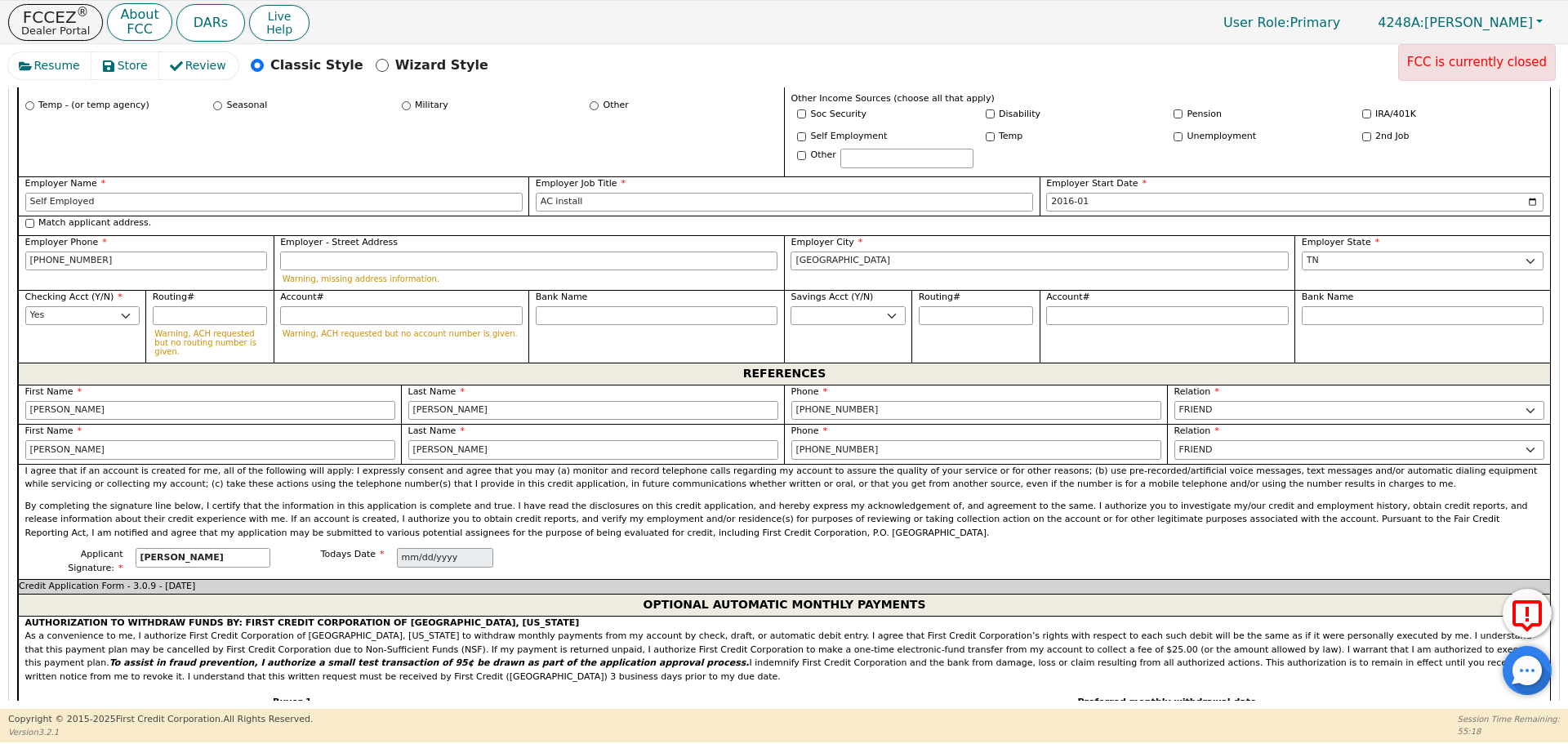
click at [876, 500] on p "By completing the signature line below, I certify that the information in this …" at bounding box center [785, 520] width 1519 height 41
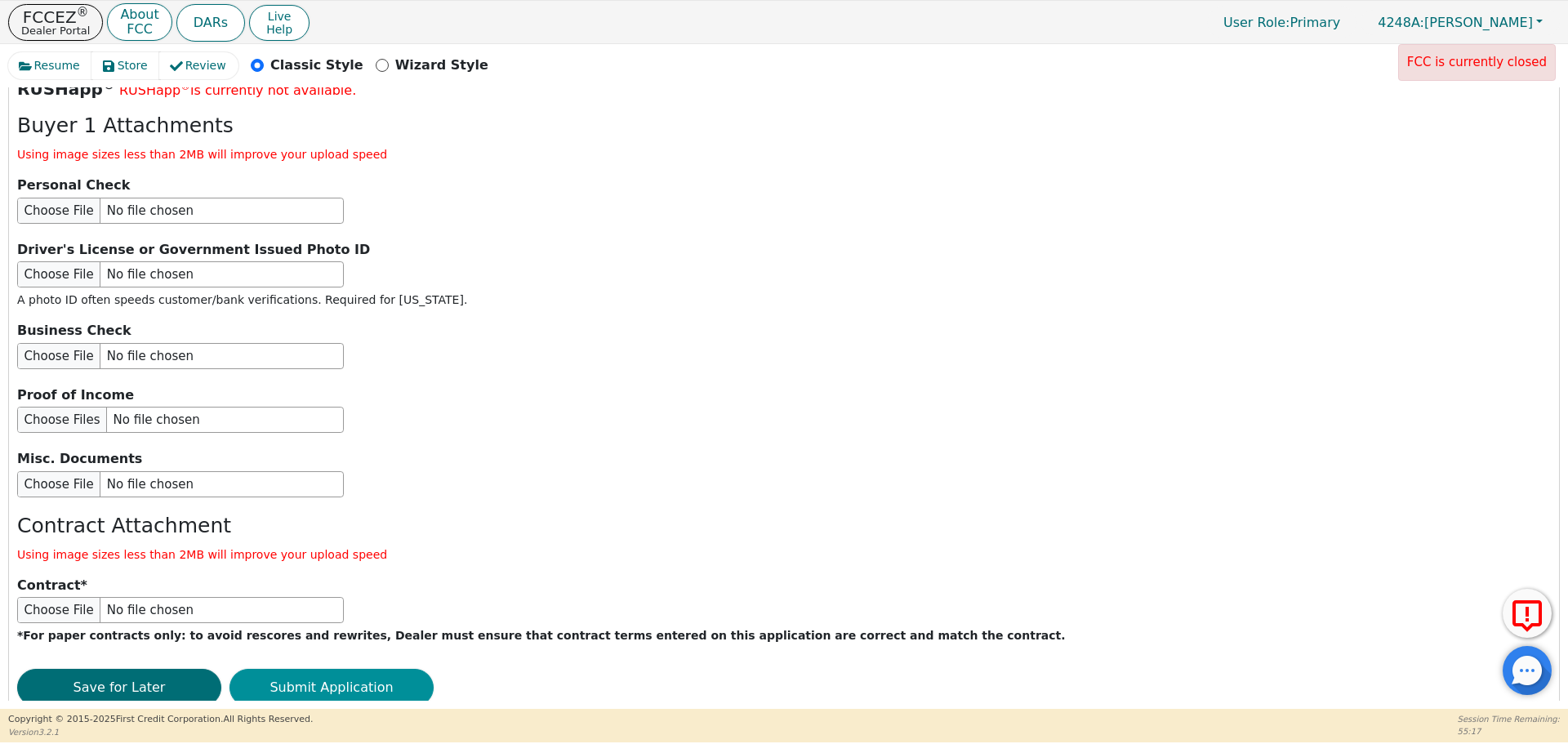
click at [367, 669] on button "Submit Application" at bounding box center [331, 687] width 204 height 38
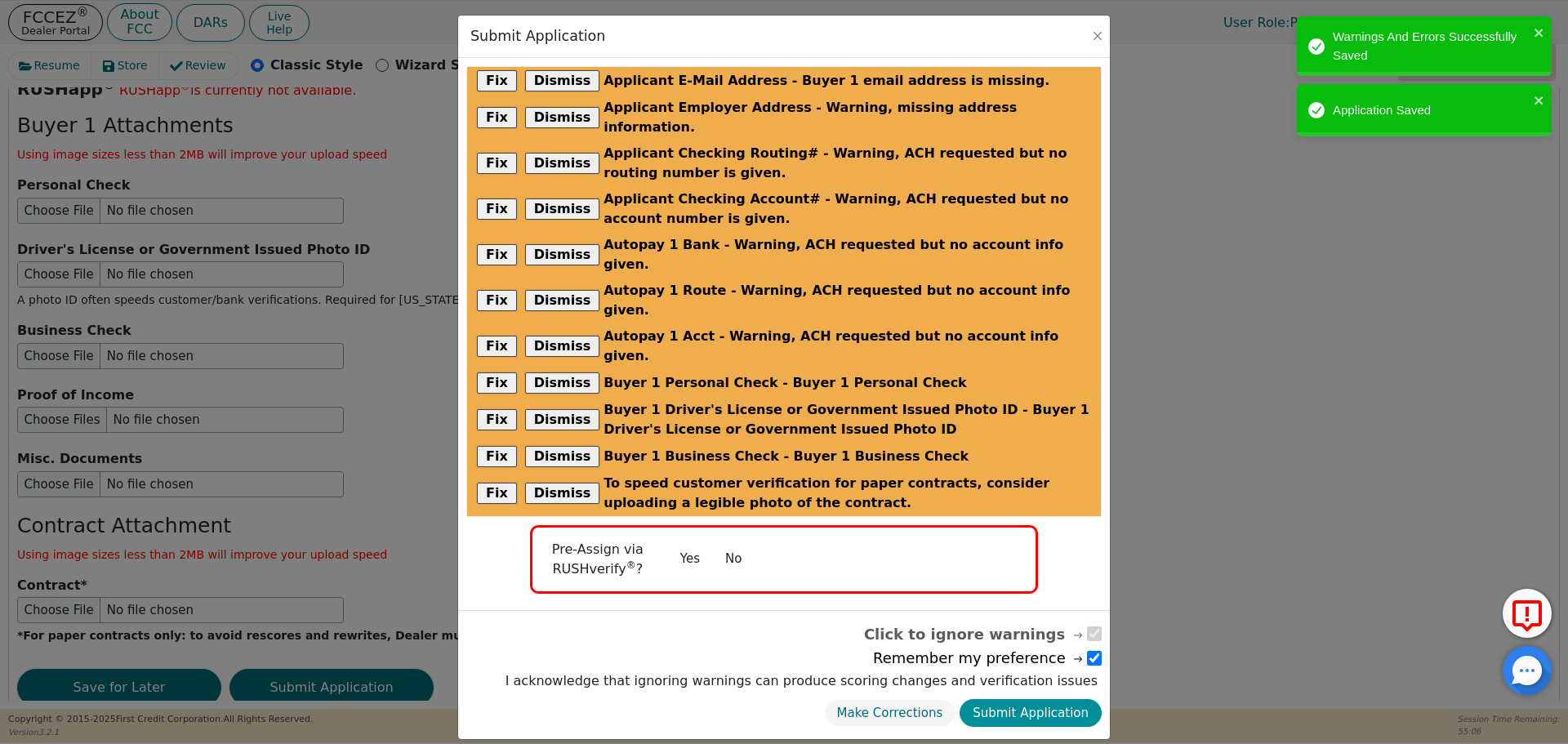
click at [1049, 698] on button "Submit Application" at bounding box center [1030, 712] width 142 height 29
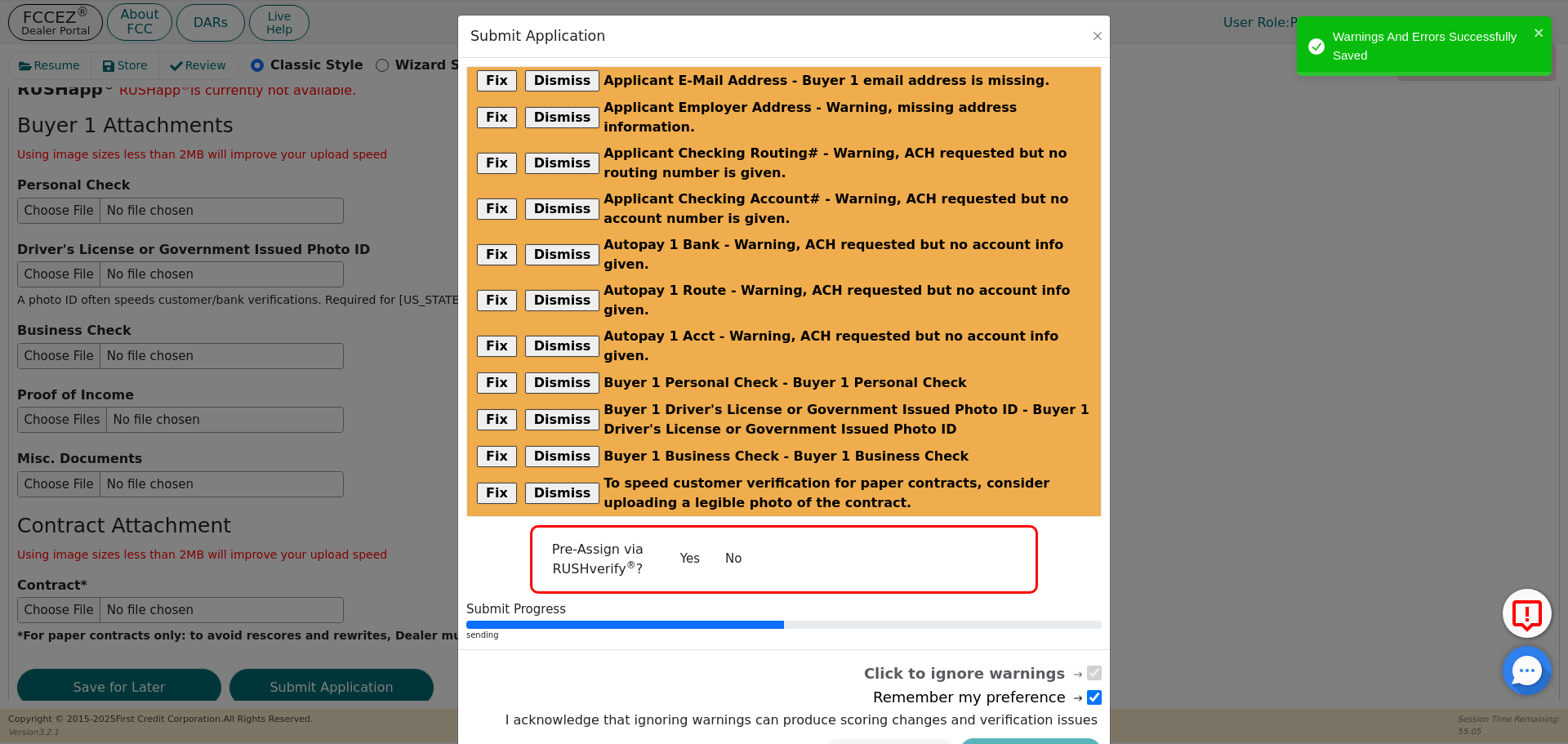
radio input "false"
checkbox input "false"
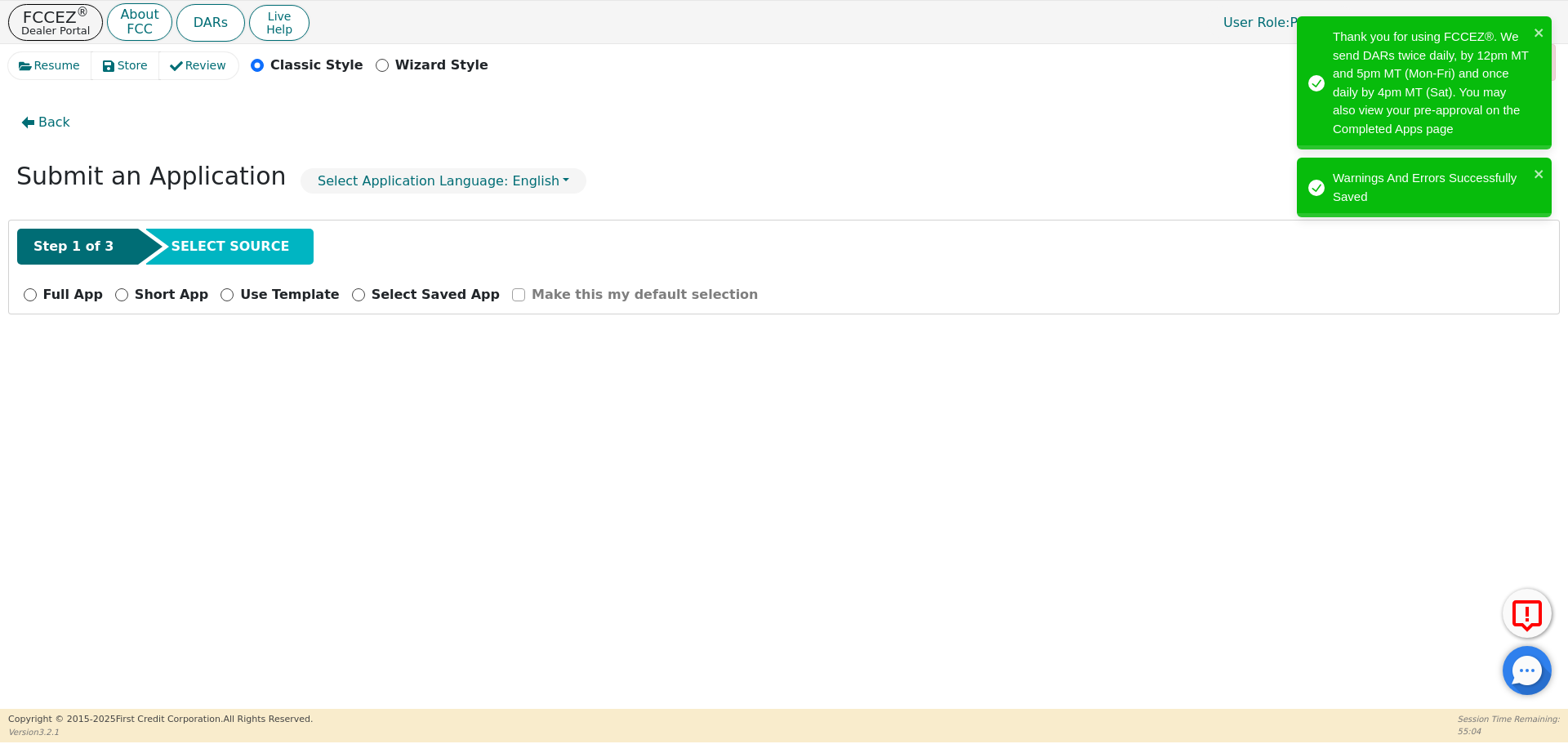
scroll to position [0, 0]
